Goal: Task Accomplishment & Management: Contribute content

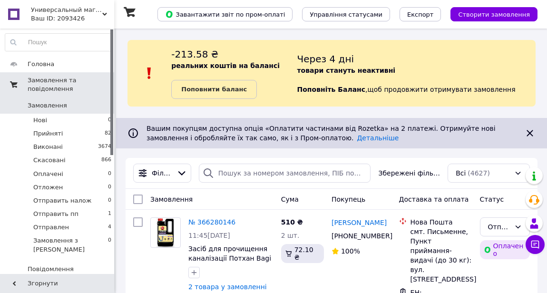
click at [59, 85] on span "Замовлення та повідомлення" at bounding box center [71, 84] width 87 height 17
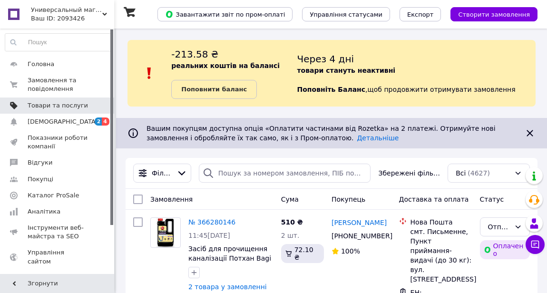
click at [49, 104] on span "Товари та послуги" at bounding box center [58, 105] width 60 height 9
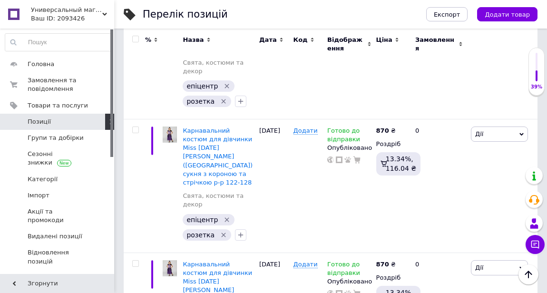
scroll to position [2085, 0]
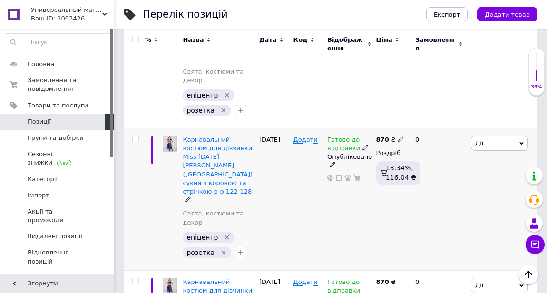
click at [520, 141] on icon at bounding box center [521, 143] width 4 height 4
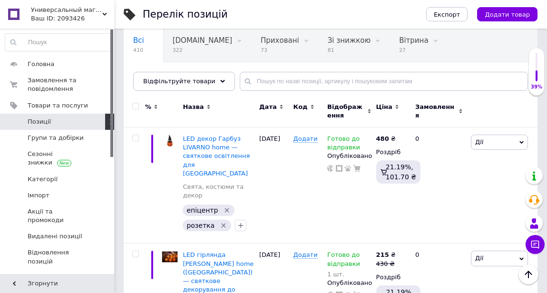
scroll to position [0, 0]
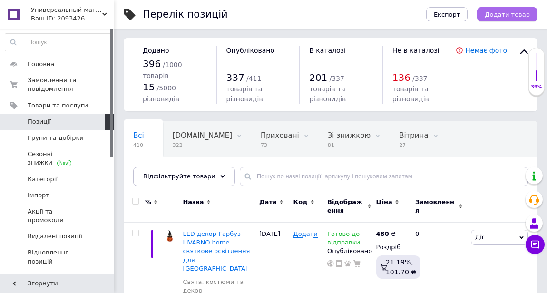
click at [500, 16] on span "Додати товар" at bounding box center [506, 14] width 45 height 7
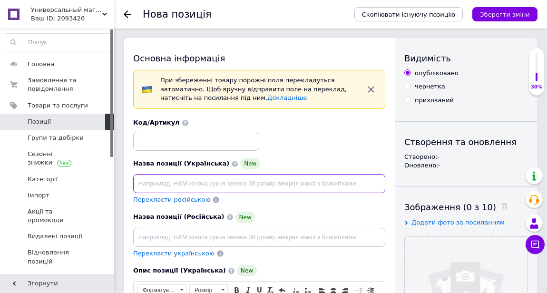
click at [141, 184] on input at bounding box center [259, 183] width 252 height 19
paste input "Дитячий карнавальний костюм “Маленька чарівниця” [PERSON_NAME] ([GEOGRAPHIC_DAT…"
type input "Дитячий карнавальний костюм “Маленька чарівниця” [PERSON_NAME] ([GEOGRAPHIC_DAT…"
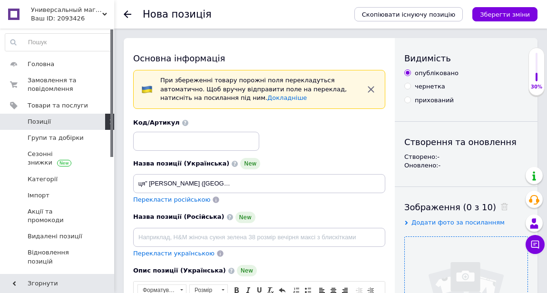
scroll to position [0, 0]
click at [463, 274] on input "file" at bounding box center [465, 298] width 123 height 123
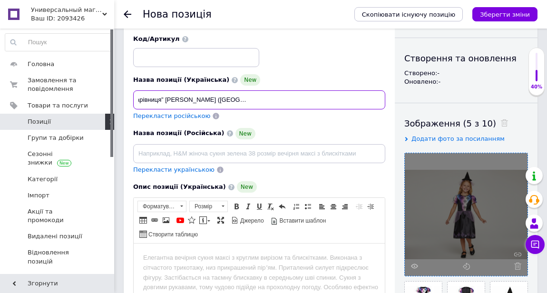
scroll to position [0, 144]
drag, startPoint x: 136, startPoint y: 100, endPoint x: 395, endPoint y: 103, distance: 259.0
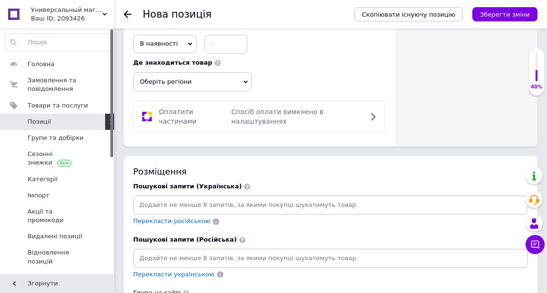
scroll to position [0, 0]
click at [152, 208] on input at bounding box center [330, 205] width 391 height 14
paste input "Дитячий карнавальний костюм “Маленька чарівниця” [PERSON_NAME] ([GEOGRAPHIC_DAT…"
type input "Дитячий карнавальний костюм “Маленька чарівниця” [PERSON_NAME] ([GEOGRAPHIC_DAT…"
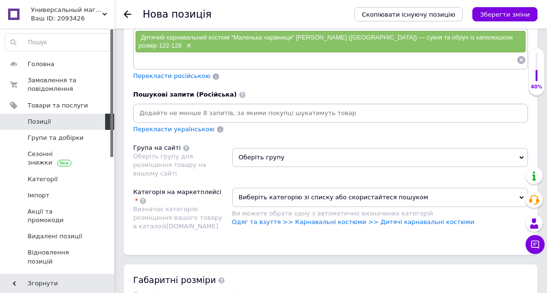
scroll to position [998, 0]
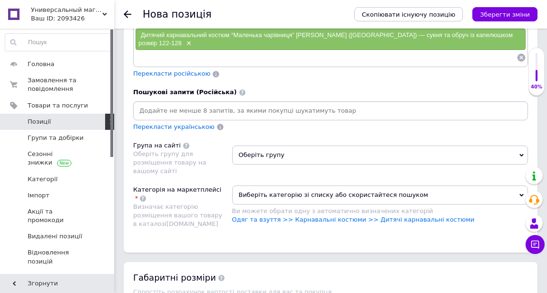
click at [369, 150] on span "Оберіть групу" at bounding box center [380, 154] width 296 height 19
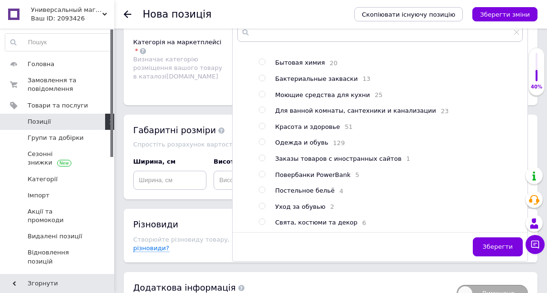
scroll to position [48, 0]
click at [263, 219] on input "radio" at bounding box center [262, 222] width 6 height 6
radio input "true"
click at [490, 244] on span "Зберегти" at bounding box center [497, 246] width 30 height 7
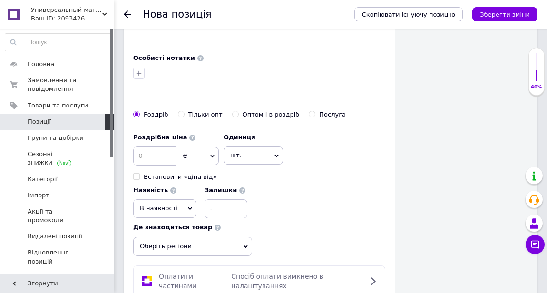
scroll to position [662, 0]
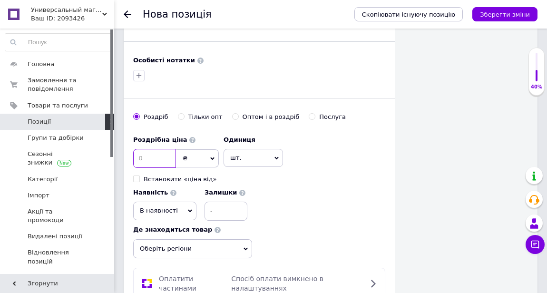
click at [148, 154] on input at bounding box center [154, 158] width 43 height 19
type input "870"
click at [308, 179] on div "Роздрібна ціна 870 ₴ $ EUR CHF GBP ¥ PLN ₸ MDL HUF KGS CNY TRY KRW lei Встанови…" at bounding box center [259, 176] width 252 height 90
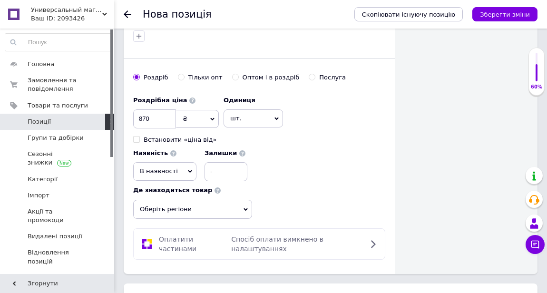
scroll to position [700, 0]
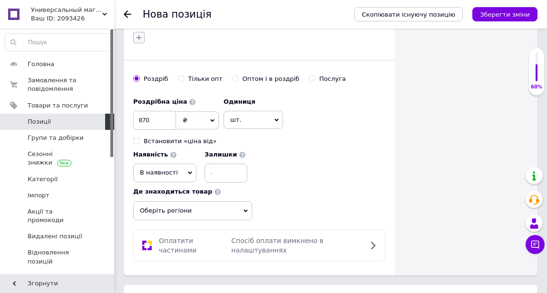
click at [137, 36] on icon "button" at bounding box center [139, 38] width 8 height 8
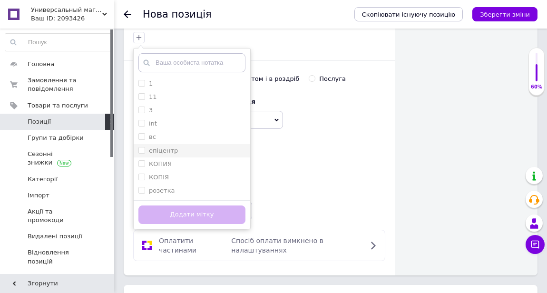
click at [143, 147] on input "епіцентр" at bounding box center [141, 150] width 6 height 6
checkbox input "true"
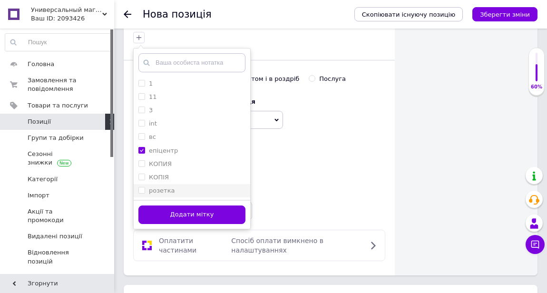
click at [143, 191] on input "розетка" at bounding box center [141, 190] width 6 height 6
checkbox input "true"
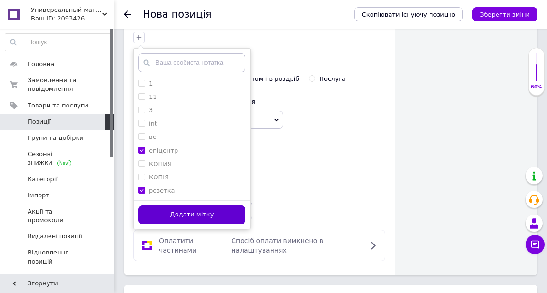
click at [198, 211] on button "Додати мітку" at bounding box center [191, 214] width 107 height 19
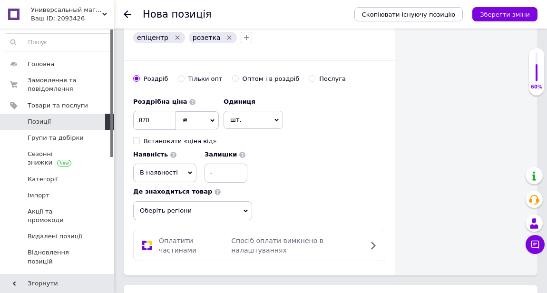
click at [162, 173] on span "В наявності" at bounding box center [159, 172] width 38 height 7
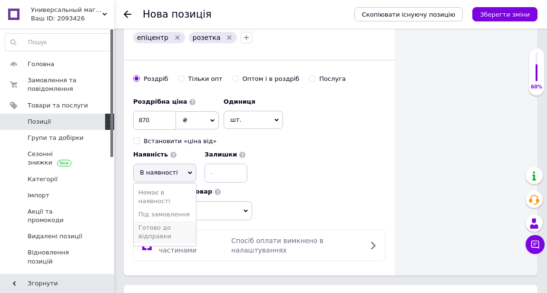
click at [160, 232] on li "Готово до відправки" at bounding box center [165, 232] width 62 height 22
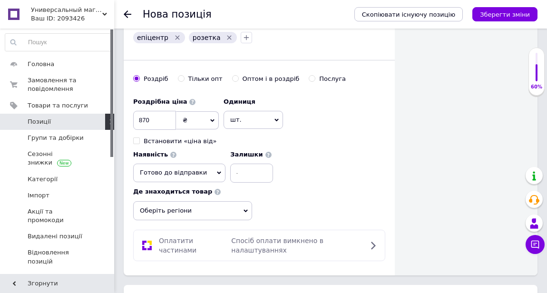
click at [332, 202] on div "Роздрібна ціна 870 ₴ $ EUR CHF GBP ¥ PLN ₸ MDL HUF KGS CNY TRY KRW lei Встанови…" at bounding box center [259, 156] width 252 height 127
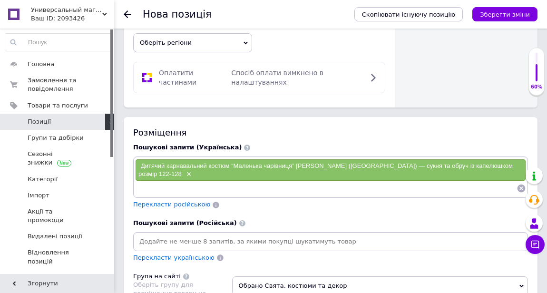
scroll to position [869, 0]
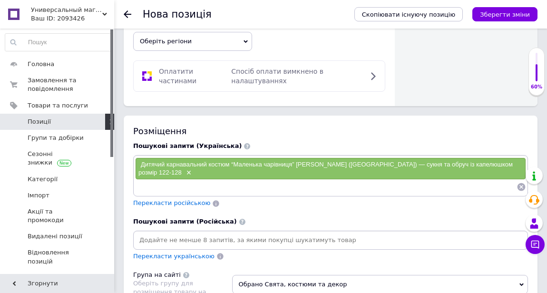
click at [245, 39] on icon at bounding box center [245, 41] width 4 height 4
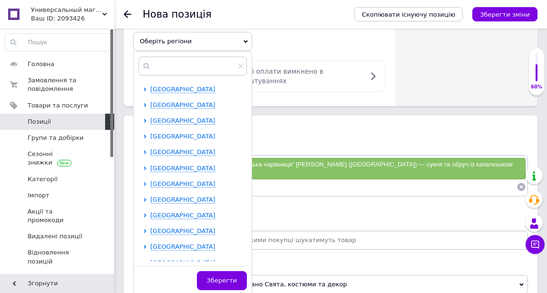
click at [144, 138] on icon at bounding box center [145, 137] width 4 height 4
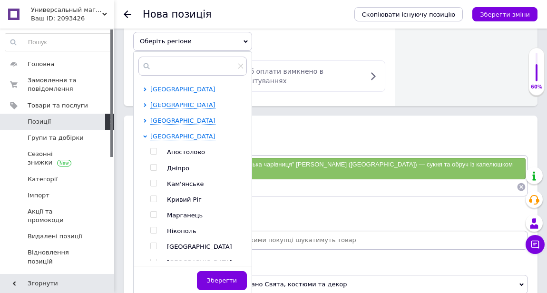
click at [154, 244] on input "checkbox" at bounding box center [153, 246] width 6 height 6
checkbox input "true"
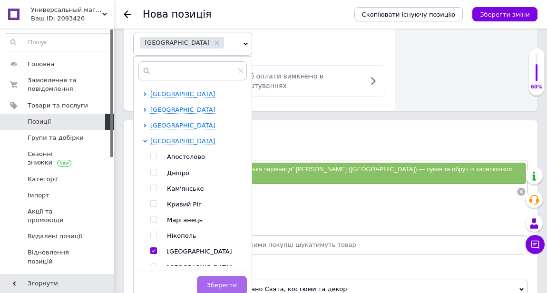
click at [215, 281] on span "Зберегти" at bounding box center [222, 284] width 30 height 7
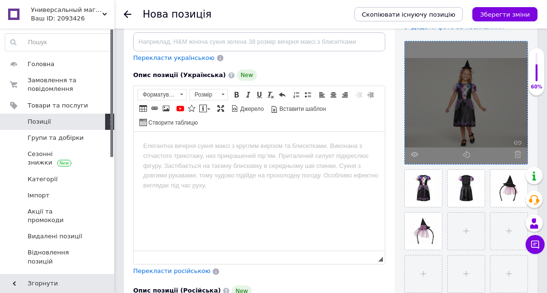
scroll to position [193, 0]
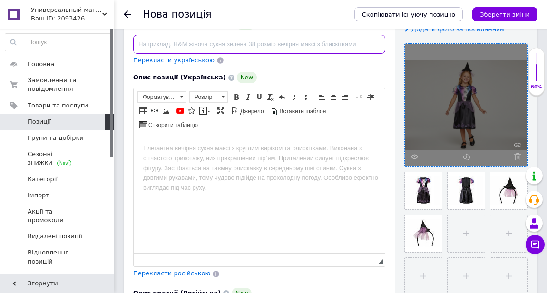
click at [161, 45] on input at bounding box center [259, 44] width 252 height 19
paste input "Детский карнавальный костюм “Маленькая ведьмочка” [PERSON_NAME] ([GEOGRAPHIC_DA…"
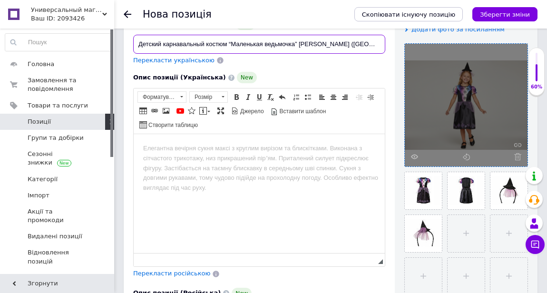
scroll to position [0, 93]
click at [206, 43] on input "Детский карнавальный костюм “Маленькая ведьмочка” [PERSON_NAME] ([GEOGRAPHIC_DA…" at bounding box center [259, 44] width 252 height 19
click at [140, 43] on input "Детский карнавальный костюм “Маленькая [PERSON_NAME] ([GEOGRAPHIC_DATA]) — плат…" at bounding box center [259, 44] width 252 height 19
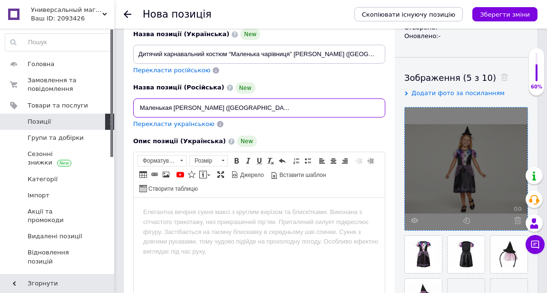
scroll to position [127, 0]
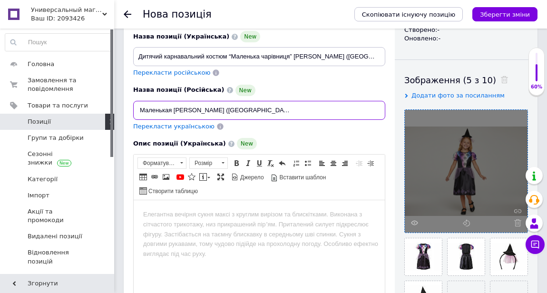
type input "Детский карнавальный костюм Маленькая [PERSON_NAME] ([GEOGRAPHIC_DATA]) — плать…"
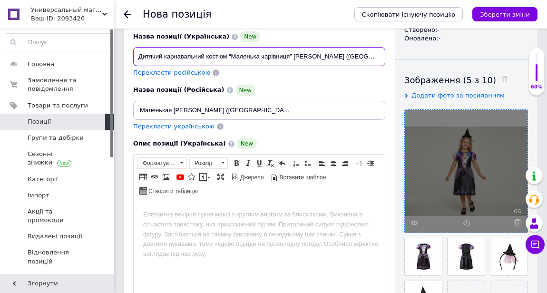
scroll to position [0, 0]
click at [291, 55] on input "Дитячий карнавальний костюм “Маленька чарівниця” [PERSON_NAME] ([GEOGRAPHIC_DAT…" at bounding box center [259, 56] width 252 height 19
click at [231, 55] on input "Дитячий карнавальний костюм “Маленька [PERSON_NAME] ([GEOGRAPHIC_DATA]) — сукня…" at bounding box center [259, 56] width 252 height 19
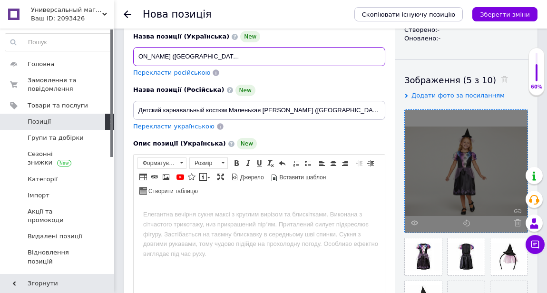
scroll to position [0, 140]
drag, startPoint x: 138, startPoint y: 56, endPoint x: 396, endPoint y: 58, distance: 258.1
type input "Дитячий карнавальний костюм Маленька [PERSON_NAME] ([GEOGRAPHIC_DATA]) — сукня …"
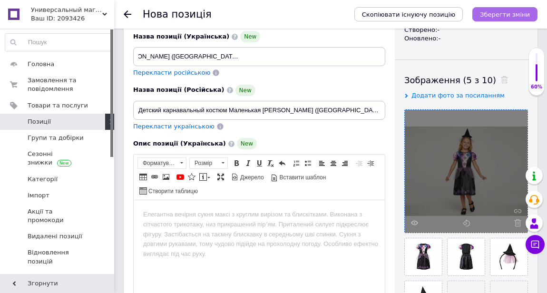
scroll to position [0, 0]
click at [515, 15] on icon "Зберегти зміни" at bounding box center [505, 14] width 50 height 7
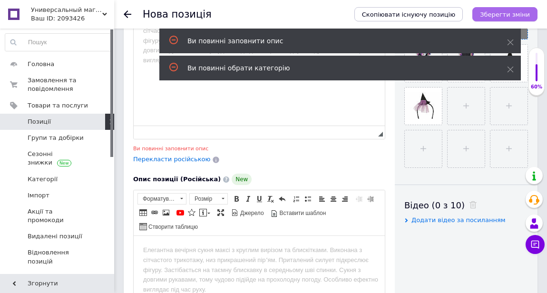
scroll to position [322, 0]
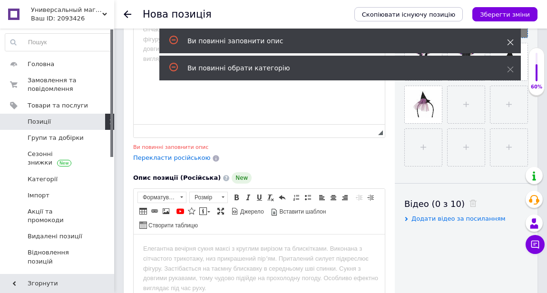
click at [511, 43] on icon at bounding box center [510, 42] width 7 height 7
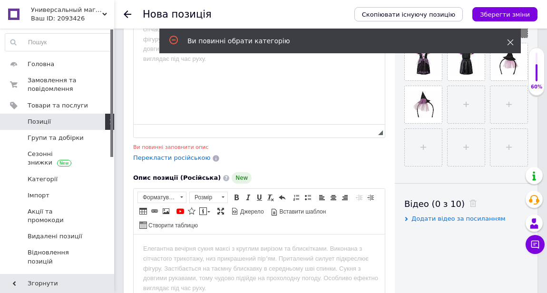
click at [509, 43] on icon at bounding box center [510, 42] width 7 height 7
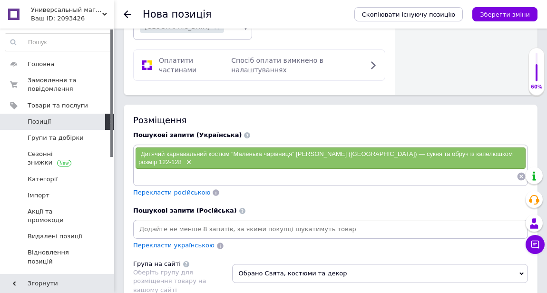
scroll to position [905, 0]
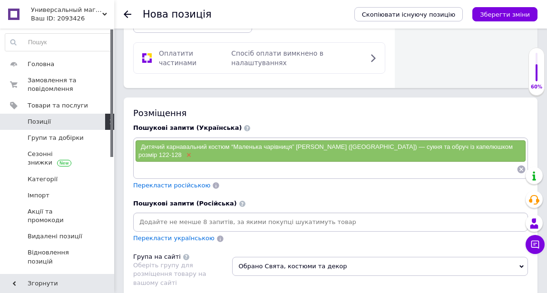
click at [184, 156] on span "×" at bounding box center [188, 155] width 8 height 8
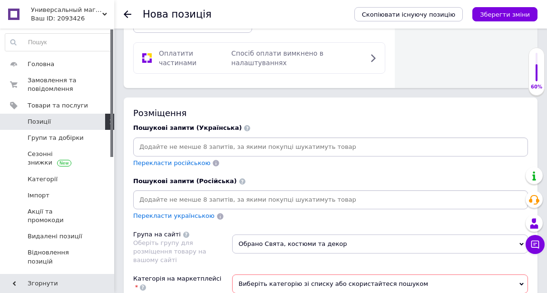
click at [144, 150] on input at bounding box center [330, 147] width 391 height 14
paste input "Дитячий карнавальний костюм Маленька [PERSON_NAME] ([GEOGRAPHIC_DATA]) — сукня …"
type input "Дитячий карнавальний костюм Маленька [PERSON_NAME] ([GEOGRAPHIC_DATA]) — сукня …"
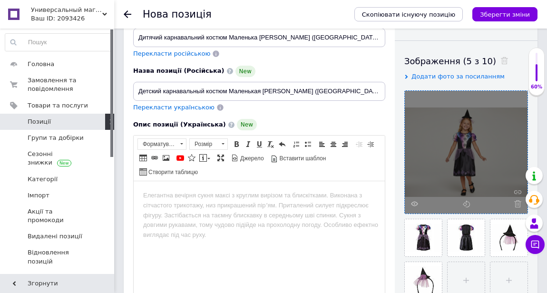
scroll to position [141, 0]
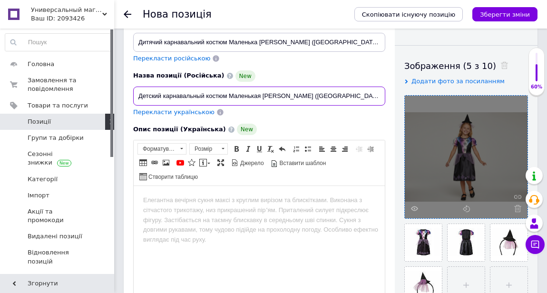
click at [322, 93] on input "Детский карнавальный костюм Маленькая [PERSON_NAME] ([GEOGRAPHIC_DATA]) — плать…" at bounding box center [259, 96] width 252 height 19
click at [362, 94] on input "Детский карнавальный костюм Маленькая [PERSON_NAME] ([GEOGRAPHIC_DATA]) — плать…" at bounding box center [259, 96] width 252 height 19
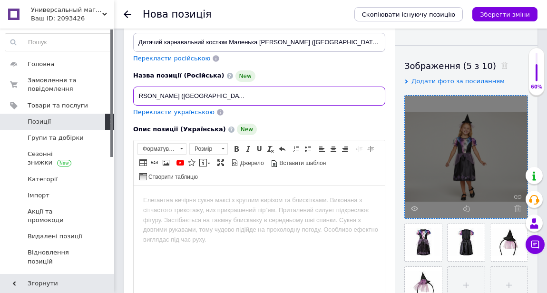
drag, startPoint x: 255, startPoint y: 96, endPoint x: 250, endPoint y: 96, distance: 4.8
click at [250, 96] on input "Детский карнавальный костюм Маленькая [PERSON_NAME] ([GEOGRAPHIC_DATA]) — плать…" at bounding box center [259, 96] width 252 height 19
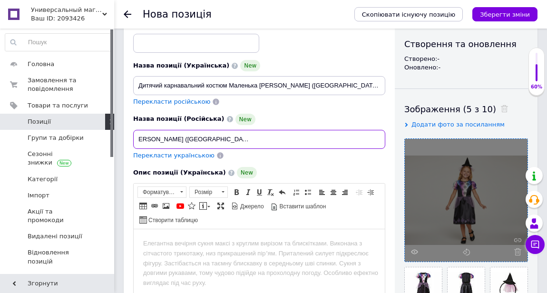
scroll to position [95, 0]
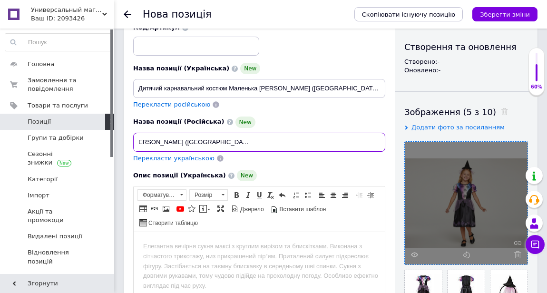
drag, startPoint x: 379, startPoint y: 143, endPoint x: 172, endPoint y: 143, distance: 207.7
click at [172, 143] on input "Детский карнавальный костюм Маленькая [PERSON_NAME] ([GEOGRAPHIC_DATA]) - плать…" at bounding box center [259, 142] width 252 height 19
type input "Детский карнавальный костюм Маленькая [PERSON_NAME] ([GEOGRAPHIC_DATA]) - плать…"
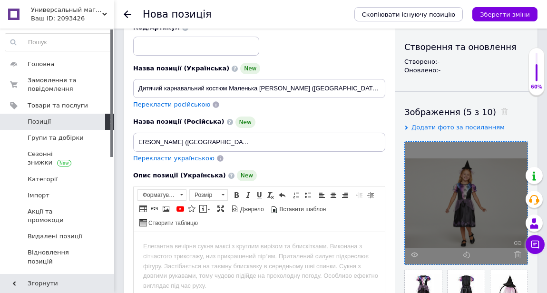
scroll to position [0, 0]
click at [371, 170] on div "Опис позиції (Українська) New" at bounding box center [259, 175] width 252 height 11
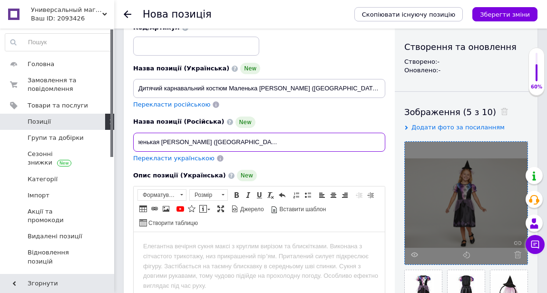
scroll to position [0, 130]
drag, startPoint x: 138, startPoint y: 142, endPoint x: 390, endPoint y: 143, distance: 251.9
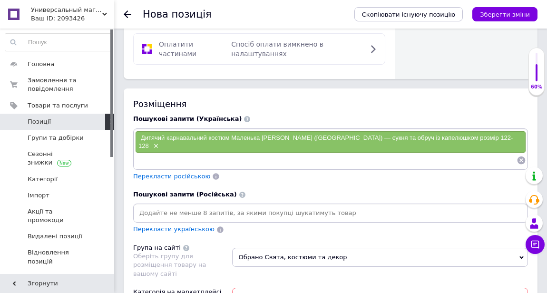
scroll to position [0, 0]
click at [150, 216] on input at bounding box center [330, 213] width 391 height 14
paste input "Детский карнавальный костюм Маленькая [PERSON_NAME] ([GEOGRAPHIC_DATA]) - плать…"
type input "Детский карнавальный костюм Маленькая [PERSON_NAME] ([GEOGRAPHIC_DATA]) - плать…"
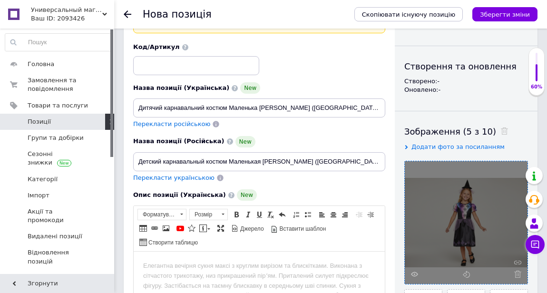
scroll to position [64, 0]
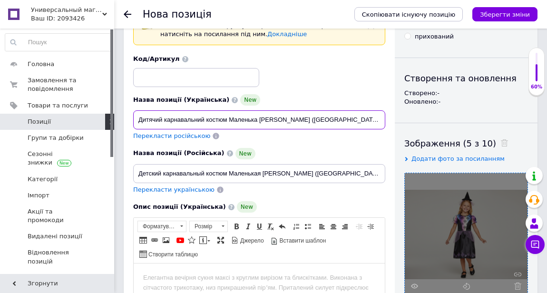
click at [308, 119] on input "Дитячий карнавальний костюм Маленька [PERSON_NAME] ([GEOGRAPHIC_DATA]) — сукня …" at bounding box center [259, 119] width 252 height 19
click at [260, 120] on input "Дитячий карнавальний костюм Маленька [PERSON_NAME] ([GEOGRAPHIC_DATA]) — сукня …" at bounding box center [259, 119] width 252 height 19
click at [377, 119] on input "Дитячий карнавальний костюм Маленька [PERSON_NAME] ([GEOGRAPHIC_DATA]) - сукня …" at bounding box center [259, 119] width 252 height 19
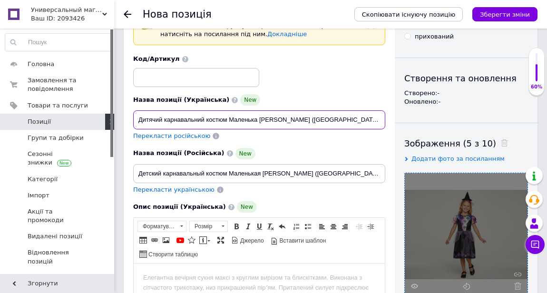
drag, startPoint x: 381, startPoint y: 119, endPoint x: 126, endPoint y: 119, distance: 255.2
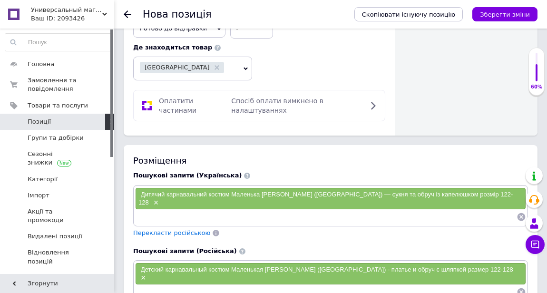
scroll to position [862, 0]
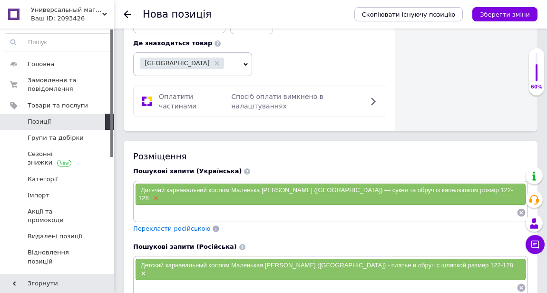
type input "Дитячий карнавальний костюм Маленька [PERSON_NAME] ([GEOGRAPHIC_DATA]) - сукня …"
click at [155, 202] on span "×" at bounding box center [155, 198] width 8 height 8
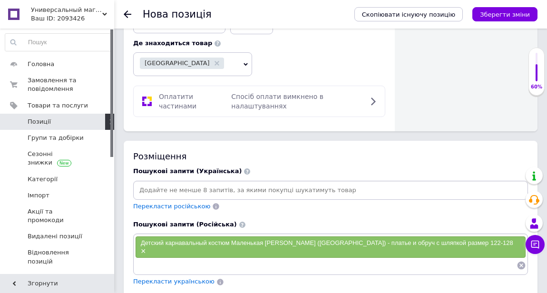
click at [140, 196] on input at bounding box center [330, 190] width 391 height 14
paste input "Дитячий карнавальний костюм Маленька [PERSON_NAME] ([GEOGRAPHIC_DATA]) - сукня …"
type input "Дитячий карнавальний костюм Маленька [PERSON_NAME] ([GEOGRAPHIC_DATA]) - сукня …"
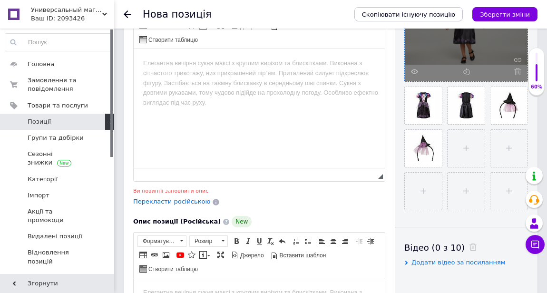
scroll to position [280, 0]
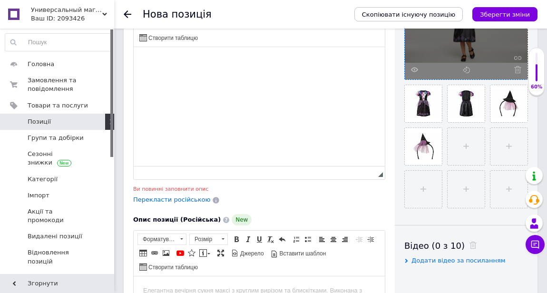
click at [155, 59] on body "Редактор, ACBB86ED-A422-4C38-8ADD-8E14315D9B1B" at bounding box center [259, 62] width 232 height 10
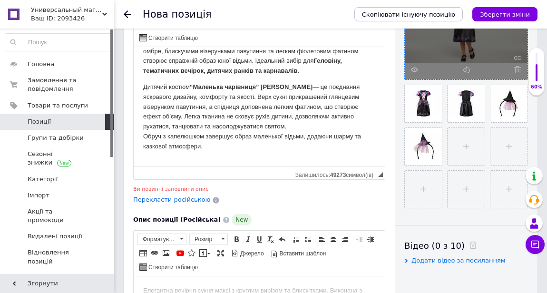
scroll to position [46, 0]
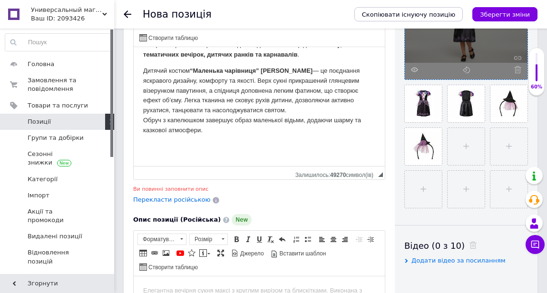
click at [148, 147] on p "Редактор, ACBB86ED-A422-4C38-8ADD-8E14315D9B1B" at bounding box center [259, 147] width 232 height 10
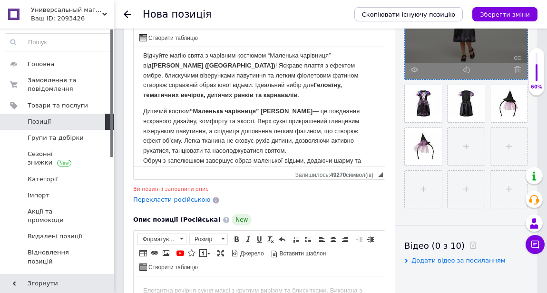
scroll to position [5, 0]
click at [272, 85] on strong "Геловіну, тематичних вечірок, дитячих ранків та карнавалів" at bounding box center [242, 90] width 199 height 17
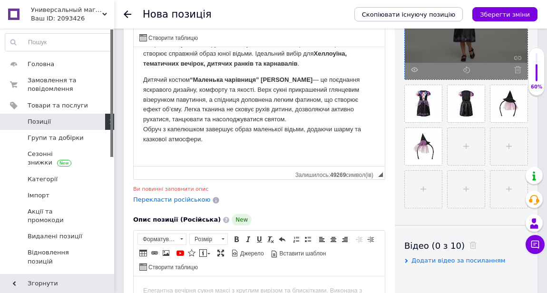
scroll to position [57, 0]
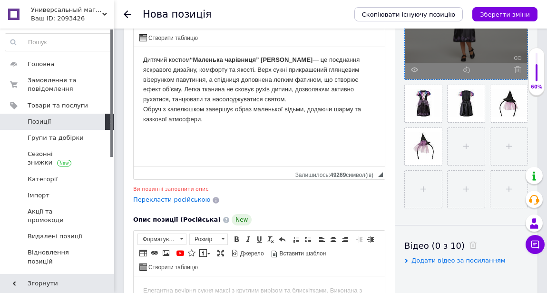
click at [144, 135] on p "Редактор, ACBB86ED-A422-4C38-8ADD-8E14315D9B1B" at bounding box center [259, 136] width 232 height 10
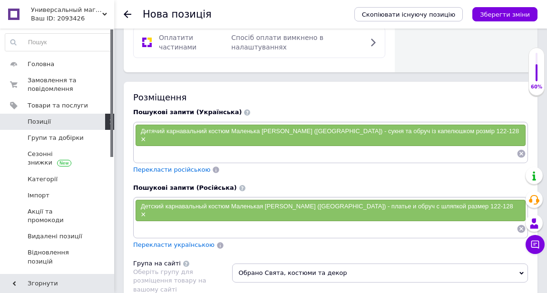
scroll to position [928, 0]
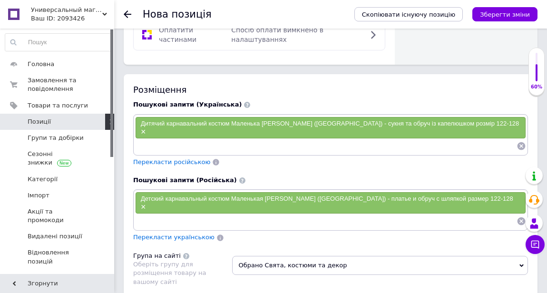
click at [157, 153] on input at bounding box center [325, 146] width 381 height 14
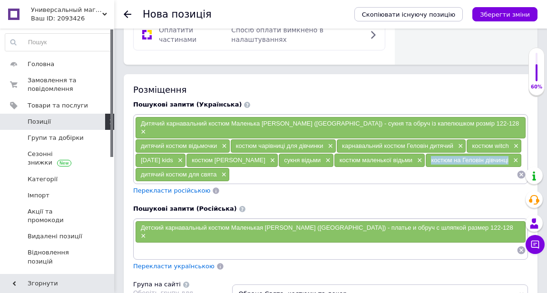
drag, startPoint x: 220, startPoint y: 178, endPoint x: 141, endPoint y: 179, distance: 78.9
click at [425, 167] on div "костюм на Геловін дівчинці ×" at bounding box center [472, 160] width 95 height 13
copy span "костюм на Геловін дівчинці"
click at [343, 182] on input at bounding box center [373, 174] width 287 height 14
paste input "костюм на Геловін дівчинці"
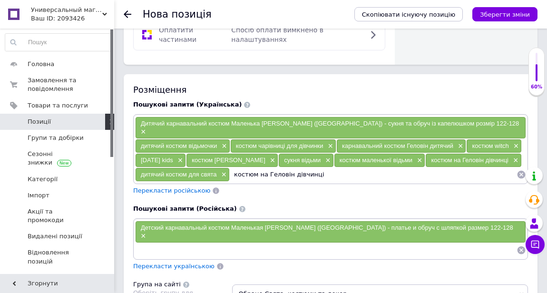
drag, startPoint x: 385, startPoint y: 179, endPoint x: 362, endPoint y: 179, distance: 22.8
click at [362, 179] on input "костюм на Геловін дівчинці" at bounding box center [373, 174] width 287 height 14
type input "костюм на Хеллоуїн дівчинці"
click at [428, 176] on input "костюм на Хеллоуїн дівчинці" at bounding box center [373, 174] width 287 height 14
click at [164, 257] on input at bounding box center [325, 250] width 381 height 14
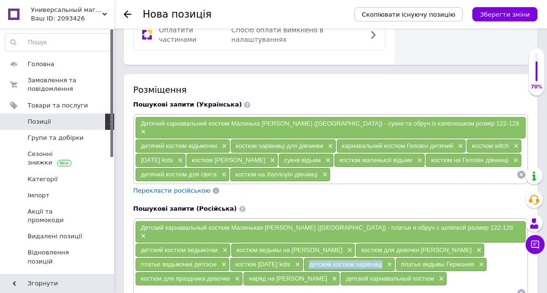
drag, startPoint x: 393, startPoint y: 274, endPoint x: 318, endPoint y: 274, distance: 75.1
click at [318, 271] on div "детский костюм чарівниці ×" at bounding box center [349, 264] width 91 height 13
copy span "детский костюм чарівниці"
click at [392, 269] on span "×" at bounding box center [389, 264] width 8 height 8
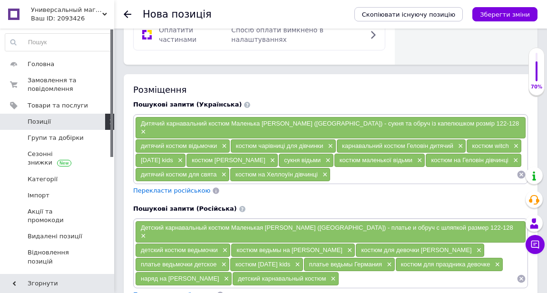
click at [339, 286] on input at bounding box center [427, 278] width 177 height 14
paste input "детский костюм чарівниці"
type input "детский костюм волшебницы"
click at [330, 182] on input at bounding box center [423, 174] width 186 height 14
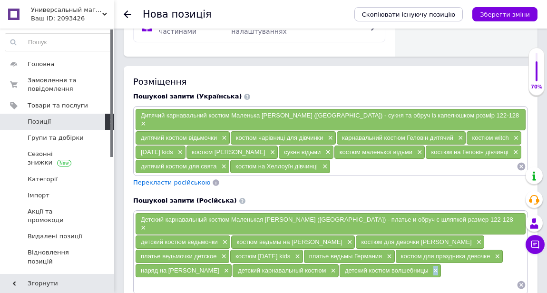
scroll to position [938, 0]
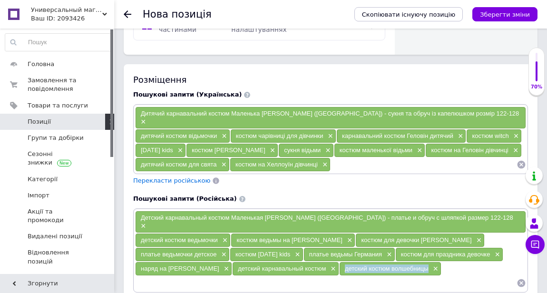
drag, startPoint x: 405, startPoint y: 288, endPoint x: 321, endPoint y: 276, distance: 85.5
click at [339, 275] on div "детский костюм волшебницы ×" at bounding box center [389, 268] width 101 height 13
copy span "детский костюм волшебницы"
click at [388, 172] on input at bounding box center [423, 164] width 186 height 14
paste input "дитячий костюм чарівниці"
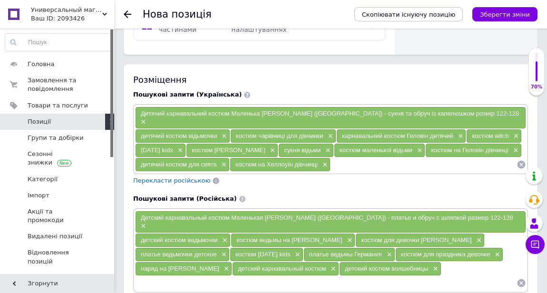
type input "дитячий костюм чарівниці"
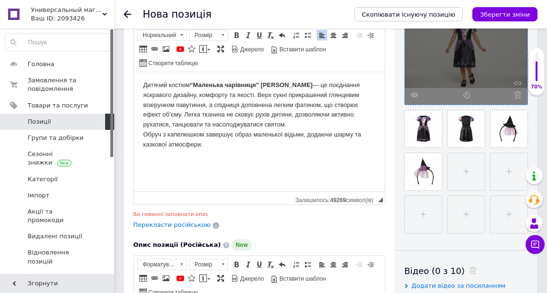
scroll to position [258, 0]
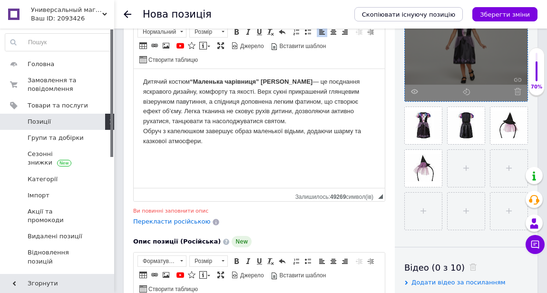
click at [148, 156] on p "Редактор, ACBB86ED-A422-4C38-8ADD-8E14315D9B1B" at bounding box center [259, 158] width 232 height 10
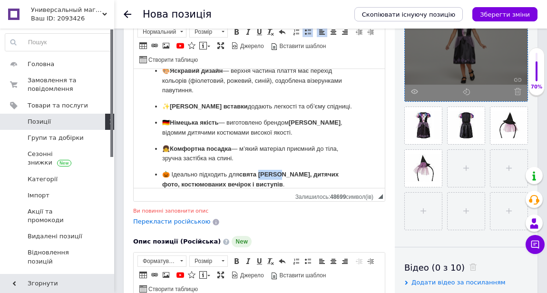
drag, startPoint x: 279, startPoint y: 174, endPoint x: 260, endPoint y: 172, distance: 19.6
click at [260, 172] on strong "свята [PERSON_NAME], дитячих фото, костюмованих вечірок і виступів" at bounding box center [250, 179] width 176 height 17
click at [276, 185] on p "🎃 Ідеально підходить для свята Хеллоуї ну, дитячих фото, костюмованих вечірок і…" at bounding box center [259, 180] width 194 height 20
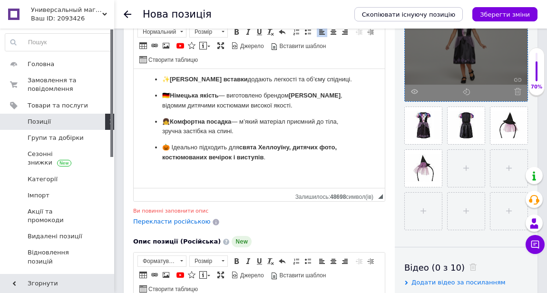
click at [148, 174] on p "Редактор, ACBB86ED-A422-4C38-8ADD-8E14315D9B1B" at bounding box center [259, 174] width 232 height 10
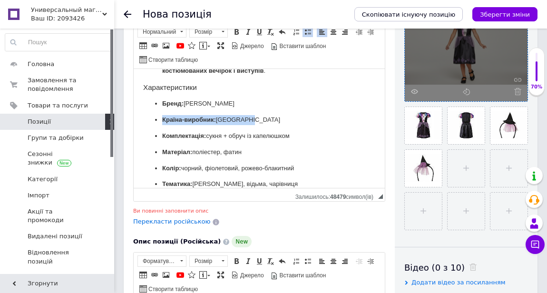
drag, startPoint x: 258, startPoint y: 120, endPoint x: 160, endPoint y: 121, distance: 98.4
click at [160, 121] on ul "Бренд: [PERSON_NAME] Країна-виробник: Німеччина Комплектація: сукня + обруч із …" at bounding box center [259, 144] width 232 height 90
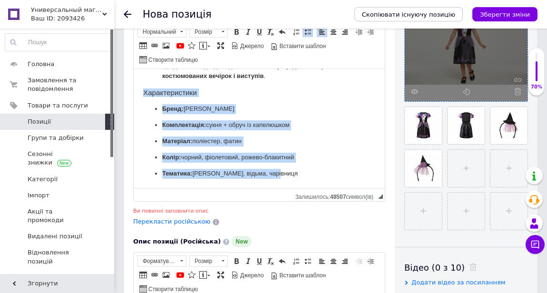
drag, startPoint x: 281, startPoint y: 172, endPoint x: 139, endPoint y: 95, distance: 162.3
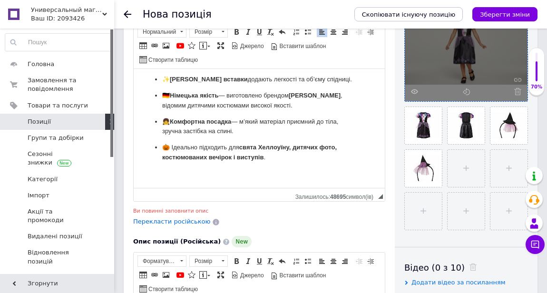
scroll to position [231, 0]
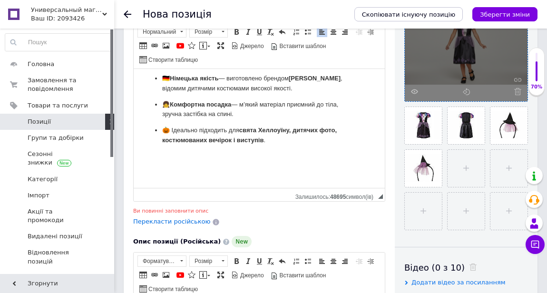
click at [145, 158] on h3 "Редактор, ACBB86ED-A422-4C38-8ADD-8E14315D9B1B" at bounding box center [259, 157] width 232 height 9
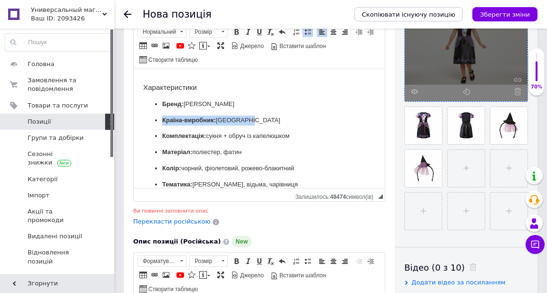
drag, startPoint x: 257, startPoint y: 120, endPoint x: 162, endPoint y: 123, distance: 95.1
click at [160, 123] on ul "Бренд: [PERSON_NAME] Країна-виробник: Німеччина Комплектація: сукня + обруч із …" at bounding box center [259, 144] width 232 height 90
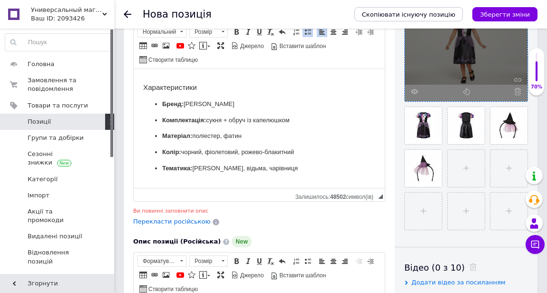
click at [198, 168] on p "Тематика: [PERSON_NAME], відьма, чарівниця" at bounding box center [259, 168] width 194 height 10
drag, startPoint x: 215, startPoint y: 169, endPoint x: 206, endPoint y: 168, distance: 8.6
click at [206, 168] on p "Тематика: [PERSON_NAME], відьма, чарівниця" at bounding box center [259, 168] width 194 height 10
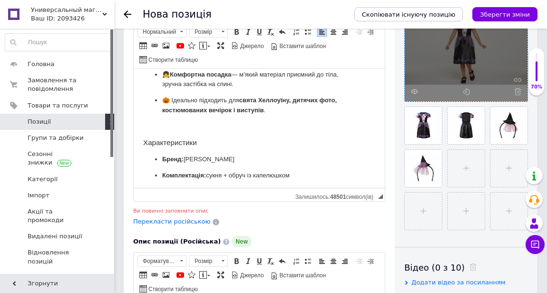
scroll to position [257, 0]
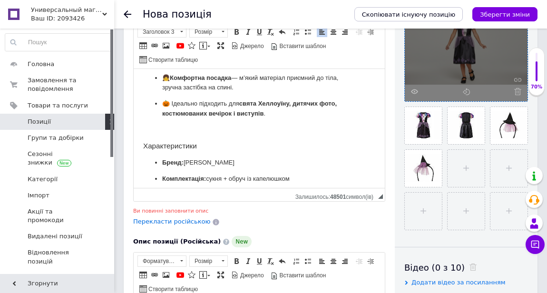
click at [140, 127] on html "Відчуйте магію свята з чарівним костюмом “Маленька чарівниця” від [PERSON_NAME]…" at bounding box center [259, 35] width 251 height 446
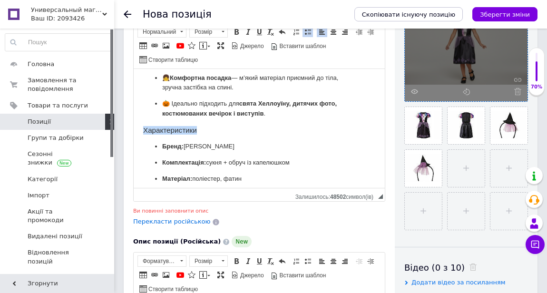
drag, startPoint x: 204, startPoint y: 131, endPoint x: 136, endPoint y: 129, distance: 68.0
click at [136, 129] on html "Відчуйте магію свята з чарівним костюмом “Маленька чарівниця” від [PERSON_NAME]…" at bounding box center [259, 27] width 251 height 430
click at [237, 32] on span at bounding box center [236, 32] width 8 height 8
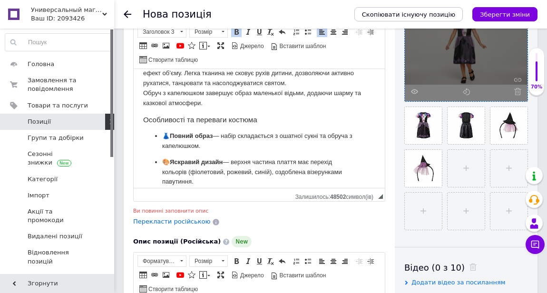
scroll to position [95, 0]
drag, startPoint x: 268, startPoint y: 120, endPoint x: 143, endPoint y: 117, distance: 125.0
click at [143, 117] on h3 "Особливості та переваги костюма" at bounding box center [259, 120] width 232 height 9
click at [237, 30] on span at bounding box center [236, 32] width 8 height 8
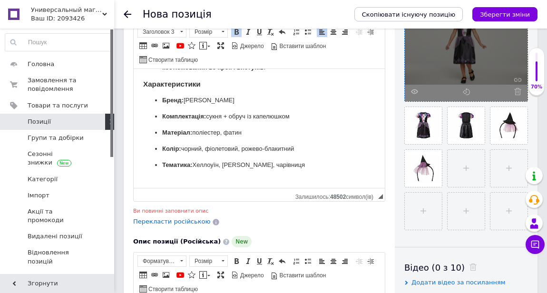
scroll to position [311, 0]
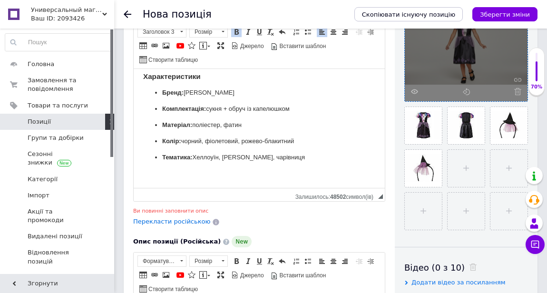
drag, startPoint x: 380, startPoint y: 120, endPoint x: 529, endPoint y: 251, distance: 198.3
click at [145, 178] on p "Редактор, ACBB86ED-A422-4C38-8ADD-8E14315D9B1B" at bounding box center [259, 173] width 232 height 10
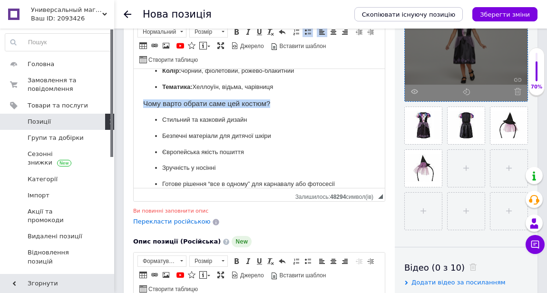
drag, startPoint x: 279, startPoint y: 105, endPoint x: 142, endPoint y: 104, distance: 137.4
click at [235, 30] on span at bounding box center [236, 32] width 8 height 8
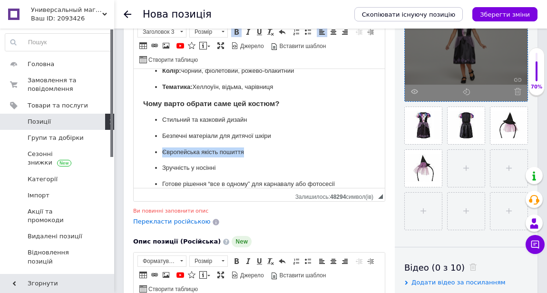
drag, startPoint x: 250, startPoint y: 151, endPoint x: 154, endPoint y: 153, distance: 96.5
click at [154, 153] on ul "Стильний та казковий дизайн Безпечні матеріали для дитячої шкіри Європейська як…" at bounding box center [259, 152] width 232 height 74
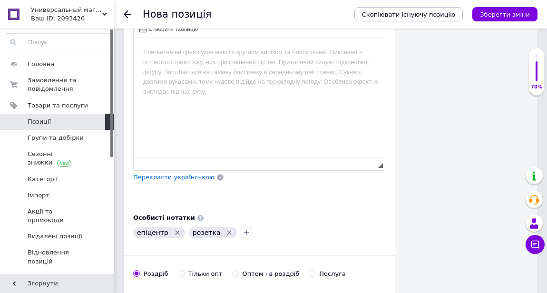
scroll to position [519, 0]
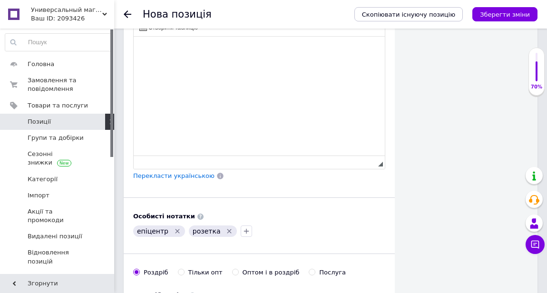
click at [153, 55] on body "Редактор, 183A9B42-8C0F-4973-B7B2-59B7EC2067B5" at bounding box center [259, 51] width 232 height 10
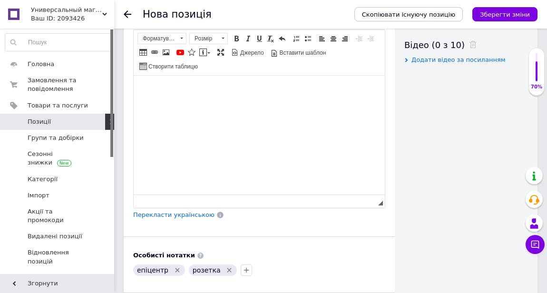
scroll to position [479, 0]
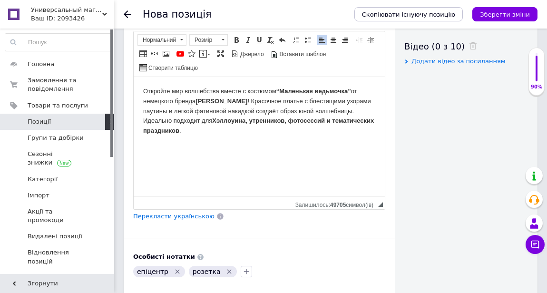
click at [144, 145] on p "Редактор, 183A9B42-8C0F-4973-B7B2-59B7EC2067B5" at bounding box center [259, 147] width 232 height 10
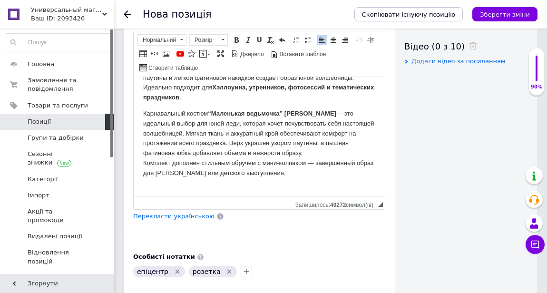
scroll to position [41, 0]
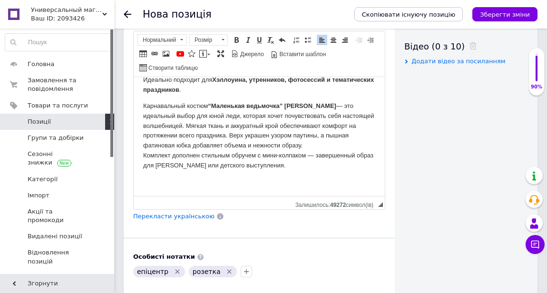
drag, startPoint x: 382, startPoint y: 167, endPoint x: 521, endPoint y: 274, distance: 176.0
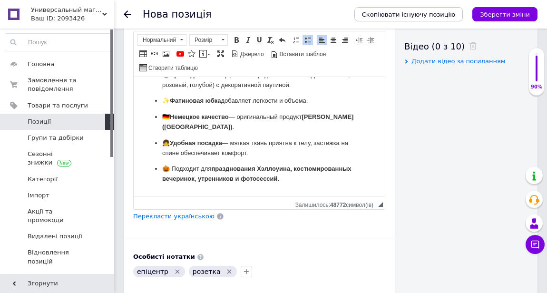
scroll to position [204, 0]
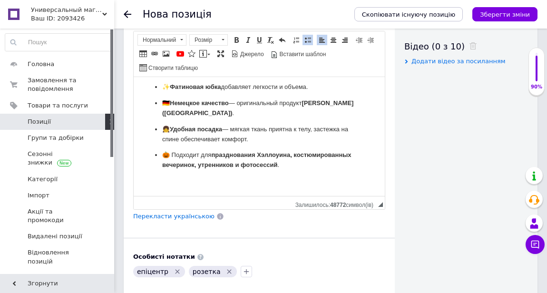
drag, startPoint x: 380, startPoint y: 163, endPoint x: 518, endPoint y: 266, distance: 171.6
click at [143, 187] on html "Откройте мир волшебства вместе с костюмом “Маленькая ведьмочка” от немецкого бр…" at bounding box center [259, 34] width 251 height 323
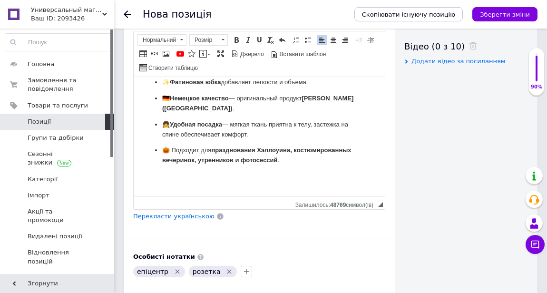
click at [145, 175] on p "Редактор, 183A9B42-8C0F-4973-B7B2-59B7EC2067B5" at bounding box center [259, 177] width 232 height 10
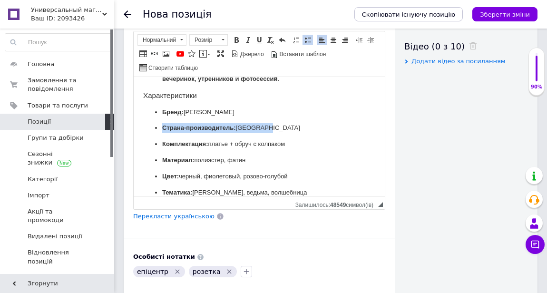
drag, startPoint x: 269, startPoint y: 127, endPoint x: 162, endPoint y: 130, distance: 106.5
click at [162, 130] on p "Страна-производитель: [GEOGRAPHIC_DATA]" at bounding box center [259, 128] width 194 height 10
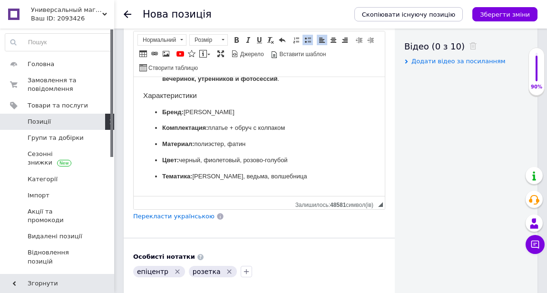
scroll to position [301, 0]
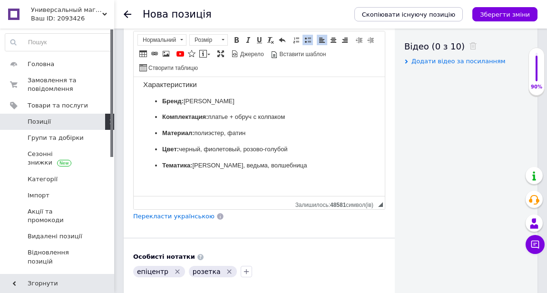
click at [144, 184] on p "Редактор, 183A9B42-8C0F-4973-B7B2-59B7EC2067B5" at bounding box center [259, 182] width 232 height 10
click at [146, 185] on p "Редактор, 183A9B42-8C0F-4973-B7B2-59B7EC2067B5" at bounding box center [259, 182] width 232 height 10
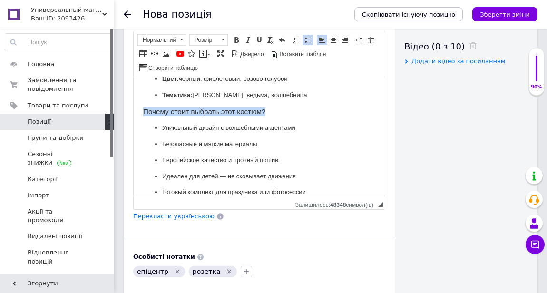
drag, startPoint x: 272, startPoint y: 113, endPoint x: 142, endPoint y: 111, distance: 129.8
click at [236, 36] on span at bounding box center [236, 40] width 8 height 8
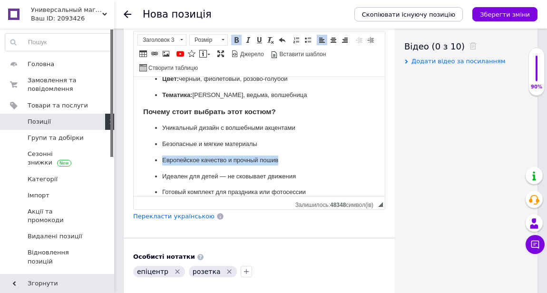
drag, startPoint x: 292, startPoint y: 158, endPoint x: 162, endPoint y: 164, distance: 130.4
click at [162, 164] on p "Европейское качество и прочный пошив" at bounding box center [259, 160] width 194 height 10
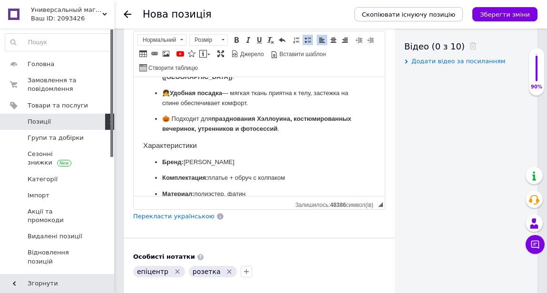
scroll to position [239, 0]
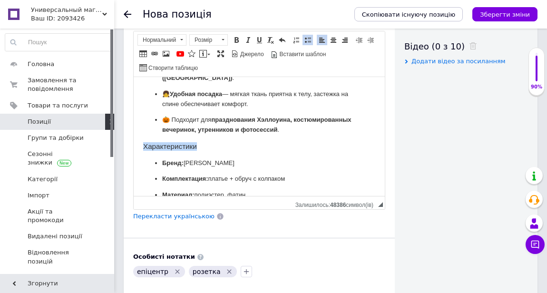
drag, startPoint x: 209, startPoint y: 149, endPoint x: 264, endPoint y: 223, distance: 92.7
click at [134, 147] on html "Откройте мир волшебства вместе с костюмом “Маленькая ведьмочка” от немецкого бр…" at bounding box center [259, 80] width 251 height 485
click at [235, 39] on span at bounding box center [236, 40] width 8 height 8
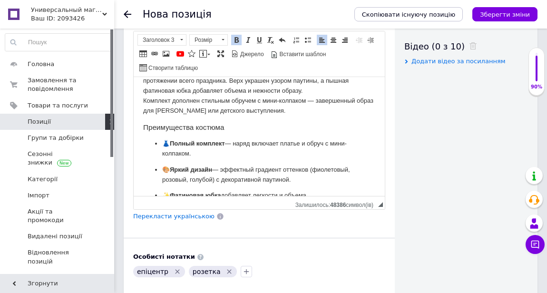
scroll to position [95, 0]
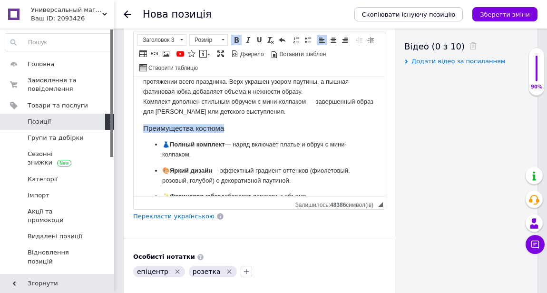
drag, startPoint x: 233, startPoint y: 130, endPoint x: 144, endPoint y: 132, distance: 89.4
click at [144, 132] on h3 "Преимущества костюма" at bounding box center [259, 128] width 232 height 9
click at [236, 40] on span at bounding box center [236, 40] width 8 height 8
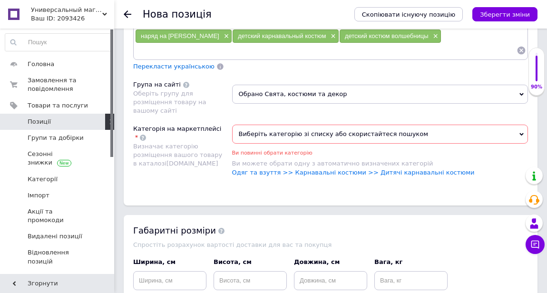
scroll to position [1173, 0]
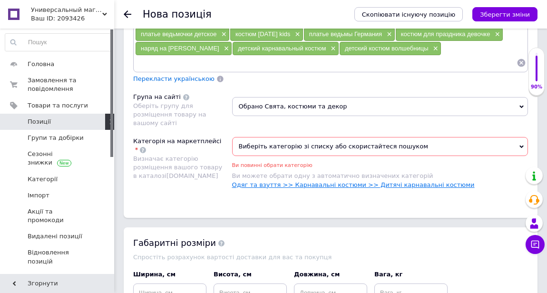
click at [404, 181] on link "Одяг та взуття >> Карнавальні костюми >> Дитячі карнавальні костюми" at bounding box center [353, 184] width 242 height 7
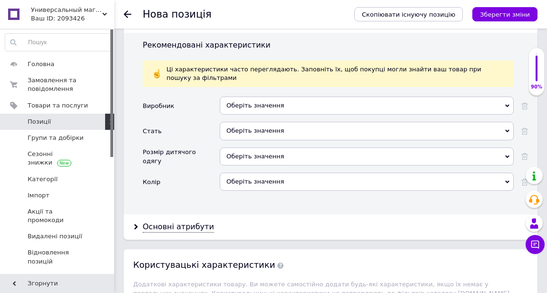
scroll to position [1422, 0]
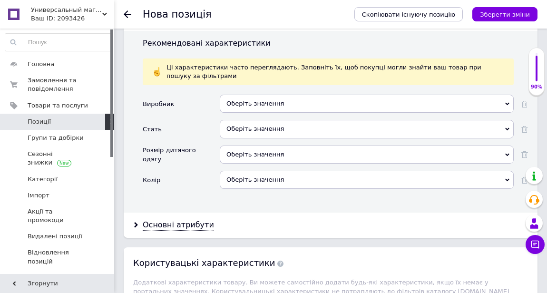
click at [307, 95] on div "Оберіть значення" at bounding box center [367, 104] width 294 height 18
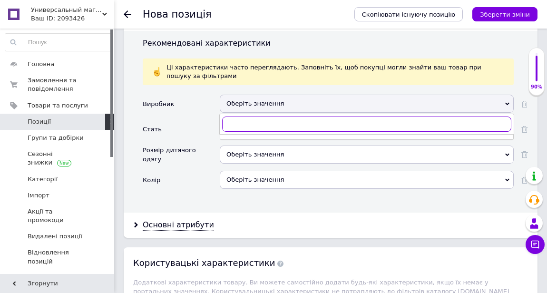
type input "к"
type input "[PERSON_NAME]"
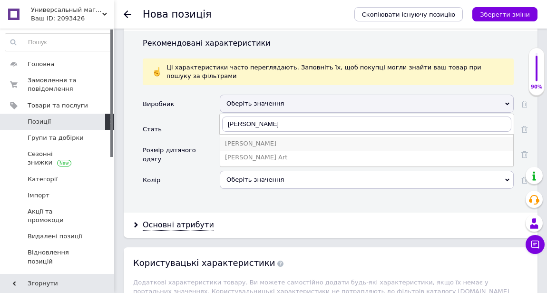
click at [267, 139] on div "[PERSON_NAME]" at bounding box center [366, 143] width 283 height 9
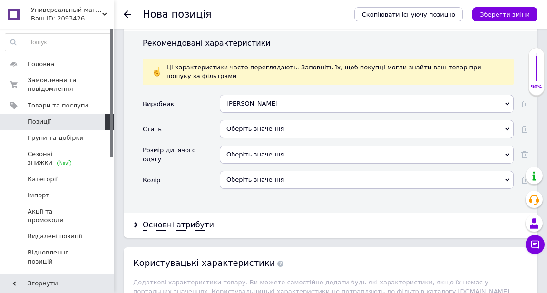
click at [274, 120] on div "Оберіть значення" at bounding box center [367, 129] width 294 height 18
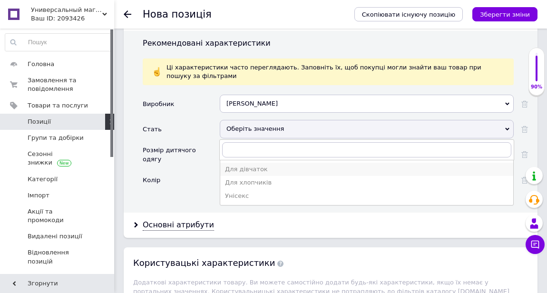
click at [250, 165] on div "Для дівчаток" at bounding box center [366, 169] width 283 height 9
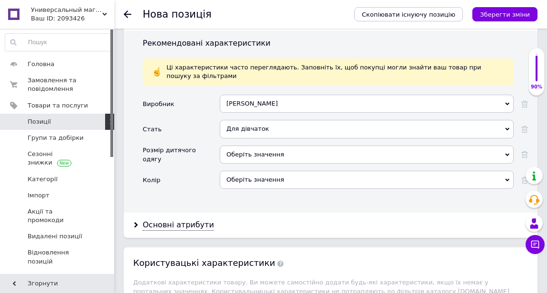
click at [247, 145] on div "Оберіть значення" at bounding box center [367, 154] width 294 height 18
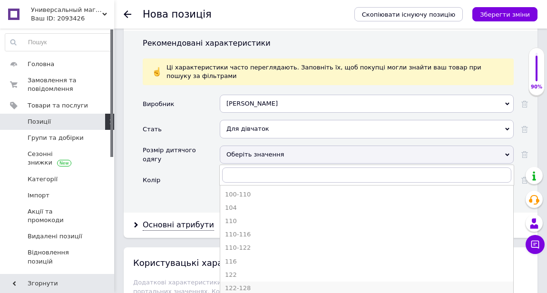
click at [248, 284] on div "122-128" at bounding box center [366, 288] width 283 height 9
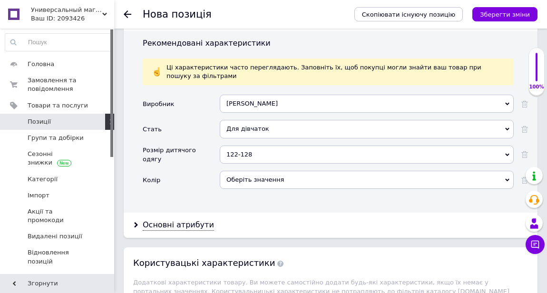
click at [273, 171] on div "Оберіть значення" at bounding box center [367, 180] width 294 height 18
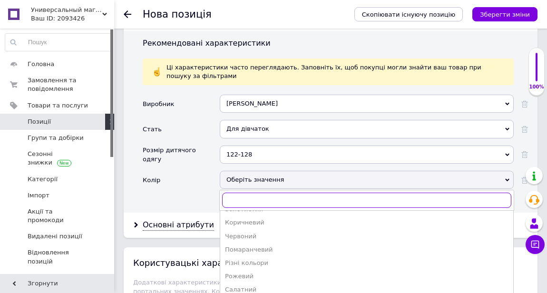
scroll to position [114, 0]
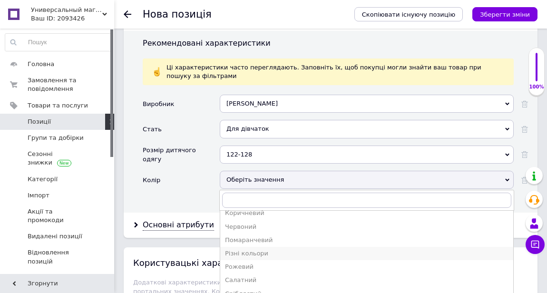
click at [253, 249] on div "Різні кольори" at bounding box center [366, 253] width 283 height 9
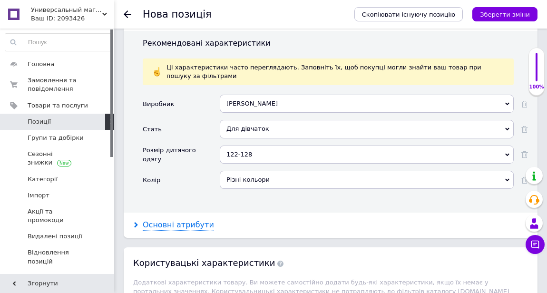
click at [149, 220] on div "Основні атрибути" at bounding box center [178, 225] width 71 height 11
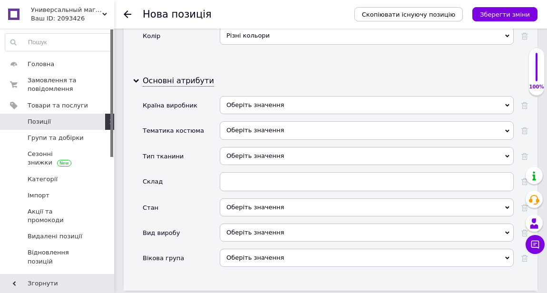
scroll to position [1575, 0]
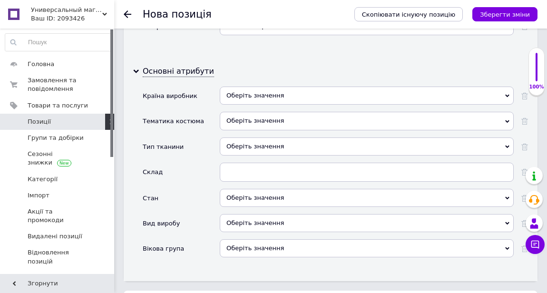
click at [264, 112] on div "Оберіть значення" at bounding box center [367, 121] width 294 height 18
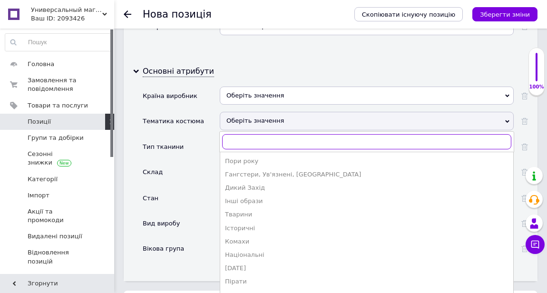
type input "d"
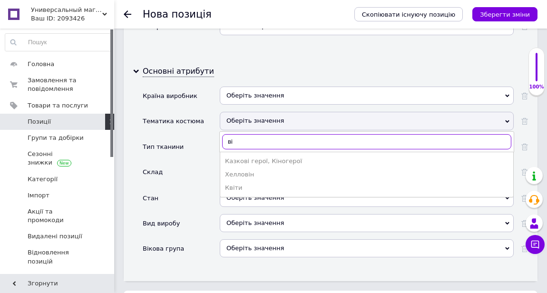
type input "в"
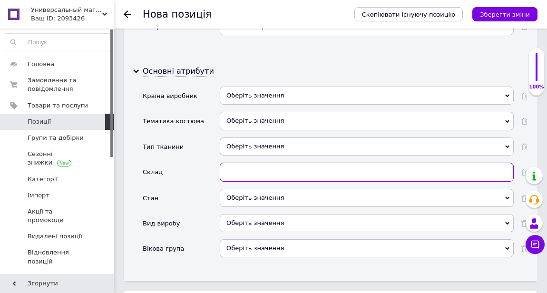
click at [316, 163] on input "text" at bounding box center [367, 172] width 294 height 19
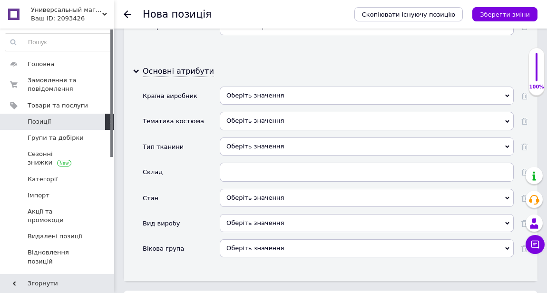
click at [307, 189] on div "Оберіть значення" at bounding box center [367, 198] width 294 height 18
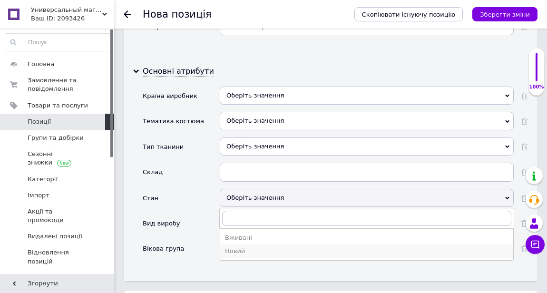
click at [241, 247] on div "Новий" at bounding box center [366, 251] width 283 height 9
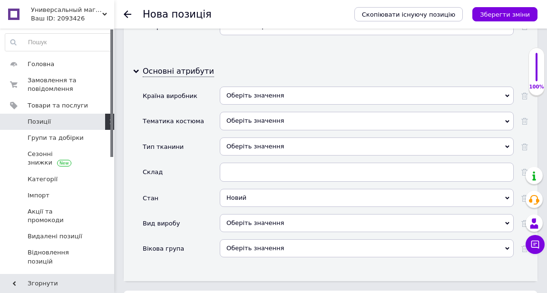
click at [249, 214] on div "Оберіть значення" at bounding box center [367, 223] width 294 height 18
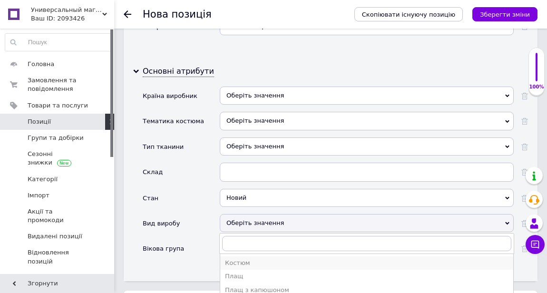
click at [239, 259] on div "Костюм" at bounding box center [366, 263] width 283 height 9
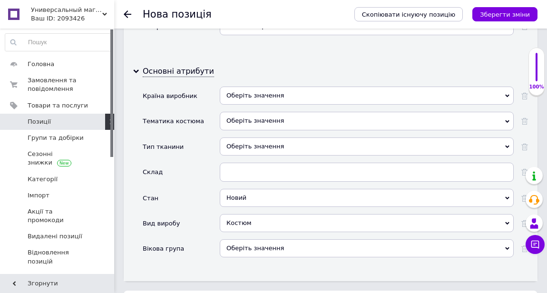
click at [238, 239] on div "Оберіть значення" at bounding box center [367, 248] width 294 height 18
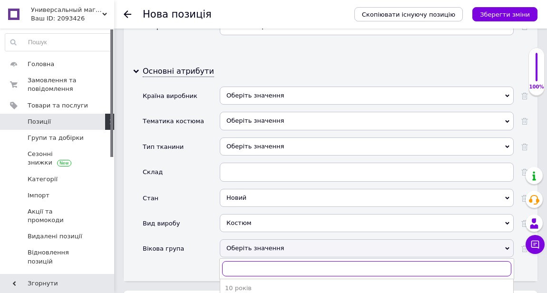
click at [233, 261] on input "text" at bounding box center [366, 268] width 289 height 15
type input "6"
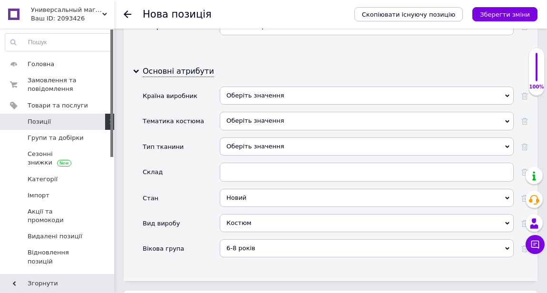
click at [300, 259] on div "Основні атрибути Країна виробник Оберіть значення Тематика костюма Оберіть знач…" at bounding box center [330, 170] width 413 height 222
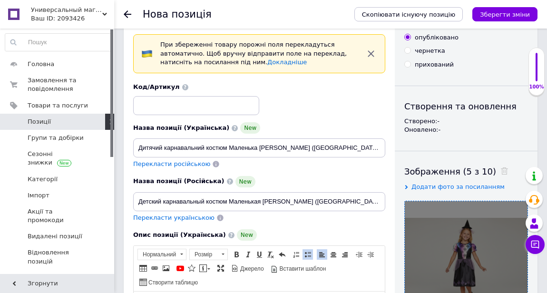
scroll to position [0, 0]
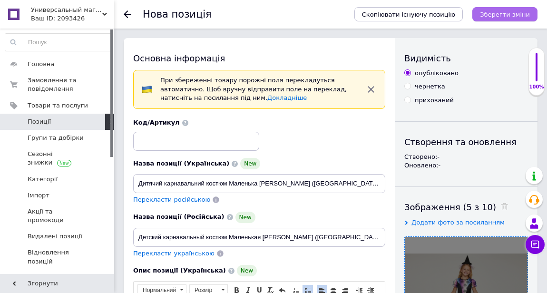
click at [501, 11] on icon "Зберегти зміни" at bounding box center [505, 14] width 50 height 7
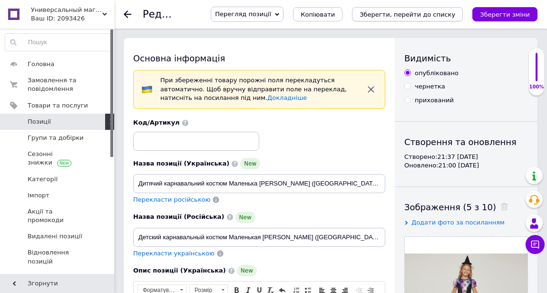
click at [388, 16] on icon "Зберегти, перейти до списку" at bounding box center [407, 14] width 96 height 7
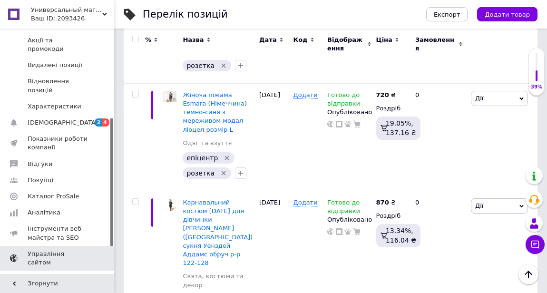
scroll to position [172, 0]
drag, startPoint x: 113, startPoint y: 150, endPoint x: 114, endPoint y: 239, distance: 88.9
click at [114, 239] on div "Головна Замовлення та повідомлення 0 0 Товари та послуги Позиції Групи та добір…" at bounding box center [57, 151] width 114 height 245
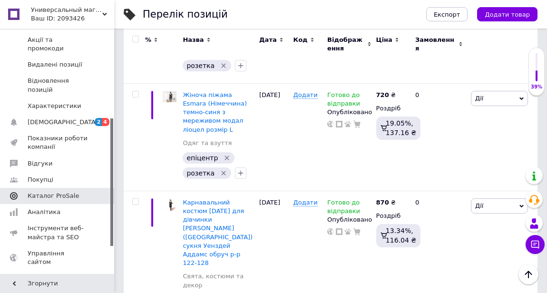
click at [73, 192] on span "Каталог ProSale" at bounding box center [53, 196] width 51 height 9
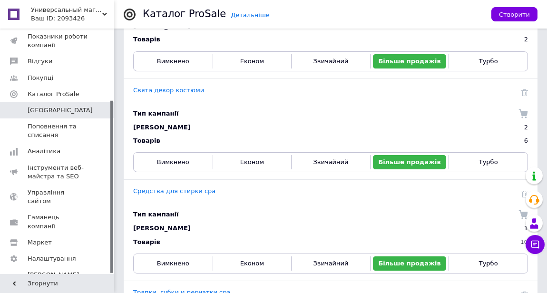
scroll to position [1310, 0]
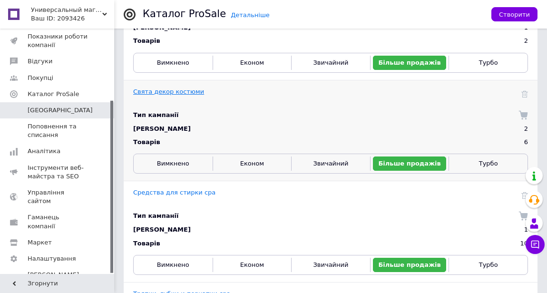
click at [184, 88] on link "Свята декор костюми" at bounding box center [168, 91] width 71 height 7
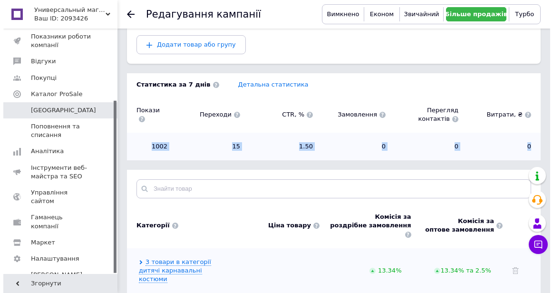
scroll to position [166, 0]
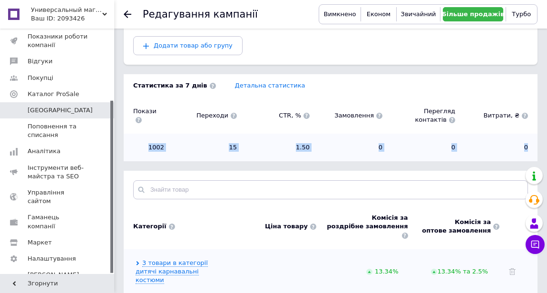
drag, startPoint x: 553, startPoint y: 149, endPoint x: 542, endPoint y: 122, distance: 28.8
click at [542, 122] on html "Универсальный магазин качественного ассортимента «УМКА» Ваш ID: 2093426 Сайт Ун…" at bounding box center [273, 98] width 547 height 529
click at [218, 42] on span "Додати товар або групу" at bounding box center [193, 45] width 79 height 7
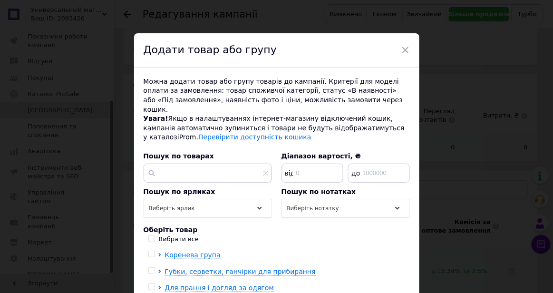
click at [408, 148] on div "Можна додати товар або групу товарів до кампанії. Критерії для моделі оплати за…" at bounding box center [276, 251] width 285 height 368
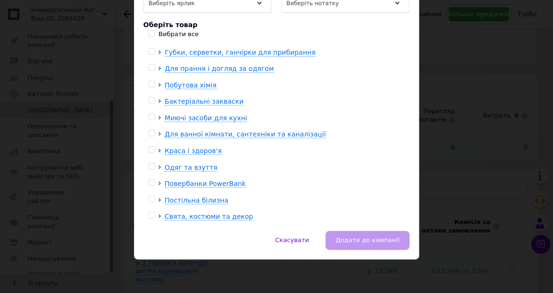
scroll to position [42, 0]
click at [160, 213] on div at bounding box center [161, 217] width 7 height 10
click at [158, 215] on icon at bounding box center [159, 216] width 2 height 4
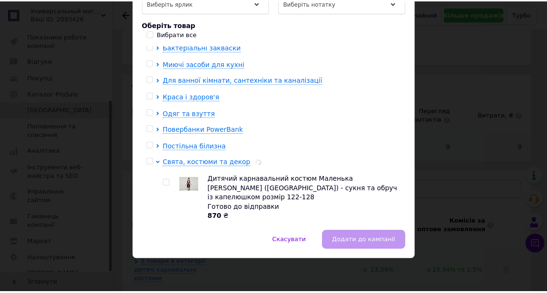
scroll to position [107, 0]
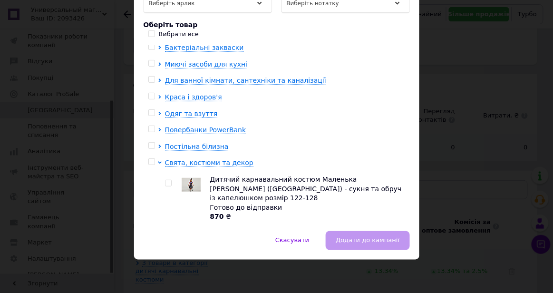
click at [167, 180] on input "checkbox" at bounding box center [168, 183] width 6 height 6
checkbox input "true"
click at [363, 240] on span "Додати до кампанії" at bounding box center [368, 240] width 64 height 7
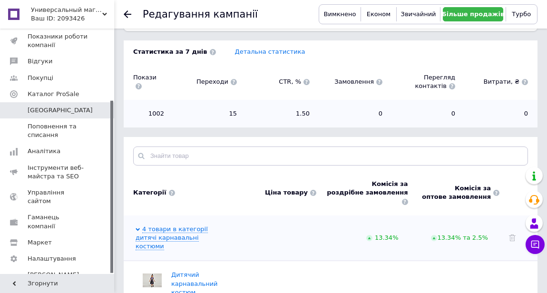
scroll to position [199, 0]
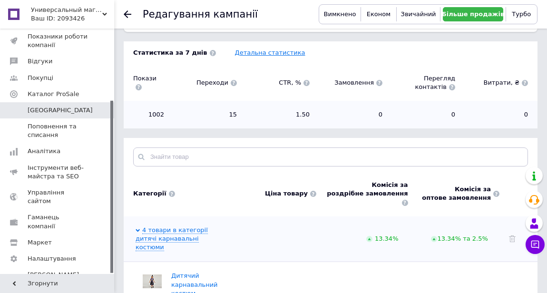
click at [255, 49] on link "Детальна статистика" at bounding box center [270, 52] width 70 height 7
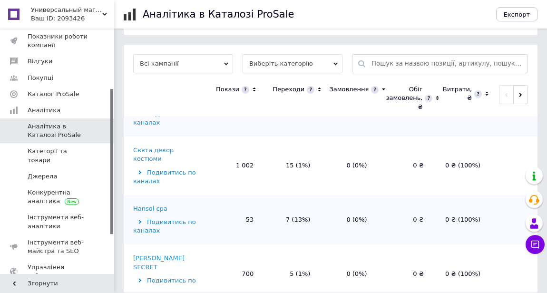
scroll to position [441, 0]
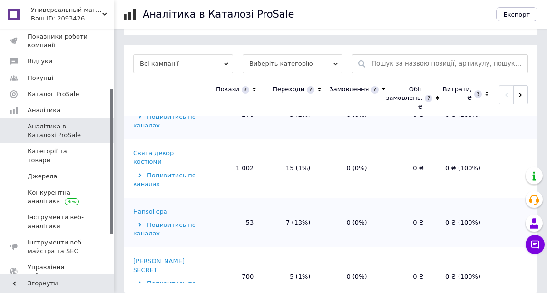
click at [158, 149] on div "Свята декор костюми" at bounding box center [168, 157] width 71 height 17
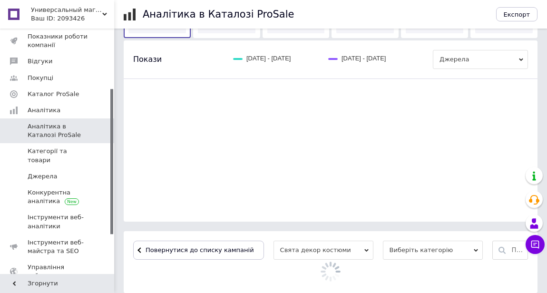
scroll to position [308, 0]
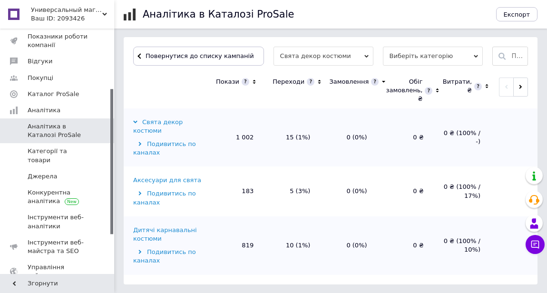
click at [167, 180] on div "Аксесуари для свята" at bounding box center [167, 180] width 68 height 9
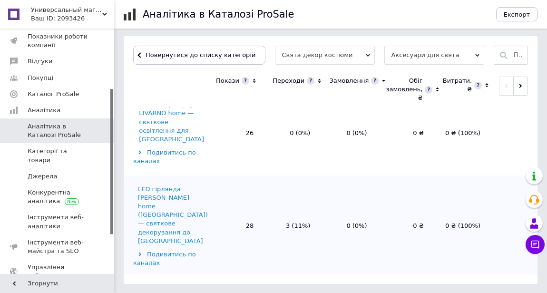
scroll to position [0, 0]
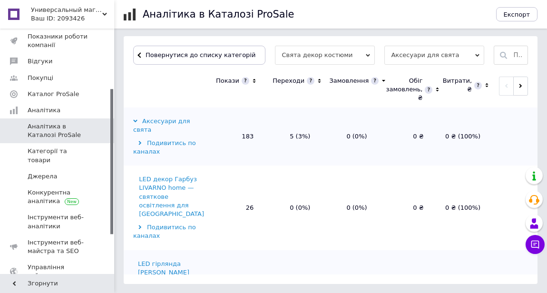
drag, startPoint x: 537, startPoint y: 136, endPoint x: 528, endPoint y: 100, distance: 37.1
click at [528, 100] on div "Покази Переходи Замовлення Обіг замовлень, ₴ Витрати, ₴ Аксесуари для свята Под…" at bounding box center [330, 173] width 413 height 202
click at [202, 52] on span "Повернутися до списку категорій" at bounding box center [199, 54] width 112 height 7
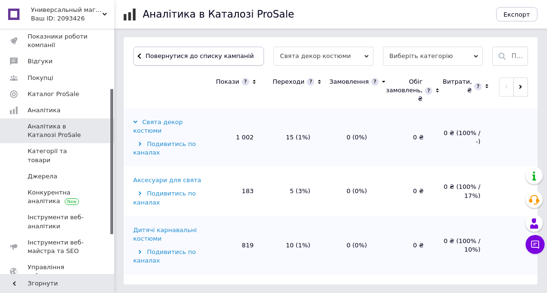
scroll to position [308, 0]
click at [169, 228] on div "Дитячі карнавальні костюми" at bounding box center [168, 234] width 71 height 17
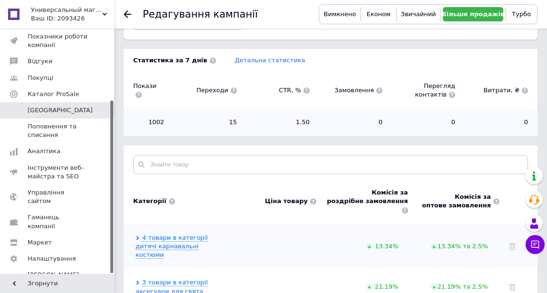
scroll to position [212, 0]
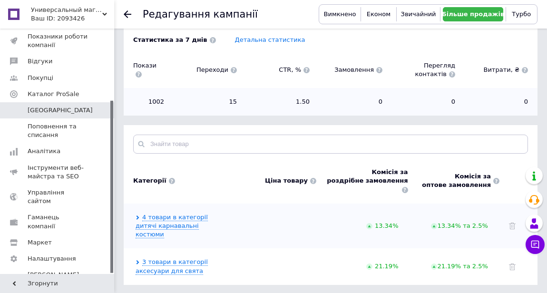
click at [182, 213] on span "4 товари в категорії дитячі карнавальні костюми" at bounding box center [178, 226] width 87 height 26
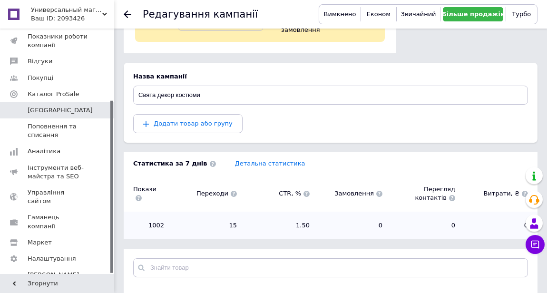
scroll to position [89, 0]
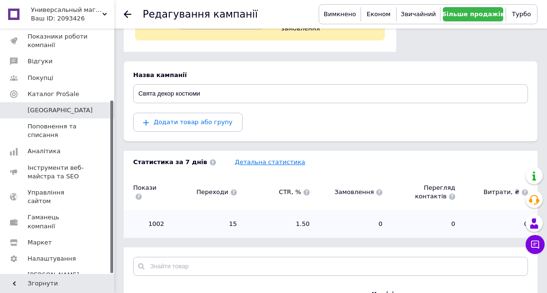
click at [277, 158] on link "Детальна статистика" at bounding box center [270, 161] width 70 height 7
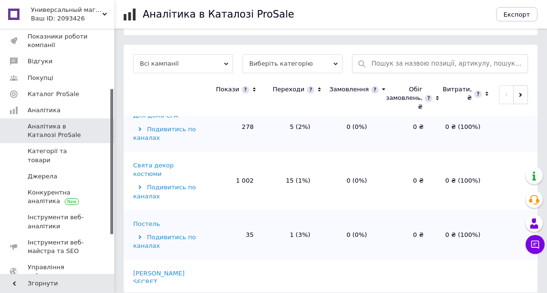
scroll to position [416, 0]
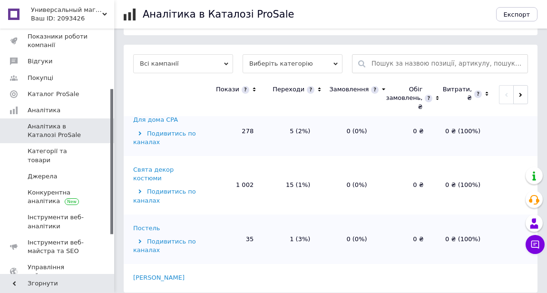
click at [165, 165] on div "Свята декор костюми" at bounding box center [168, 173] width 71 height 17
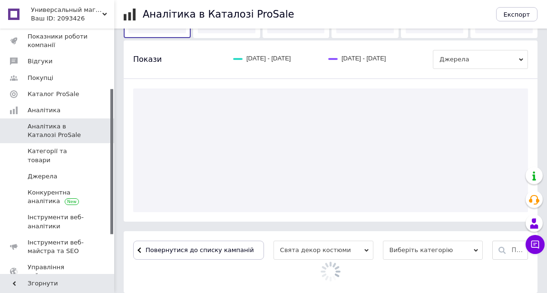
scroll to position [308, 0]
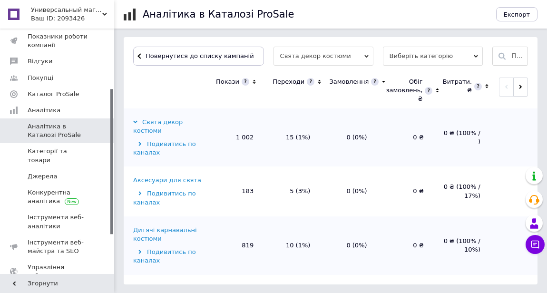
click at [153, 230] on div "Дитячі карнавальні костюми" at bounding box center [168, 234] width 71 height 17
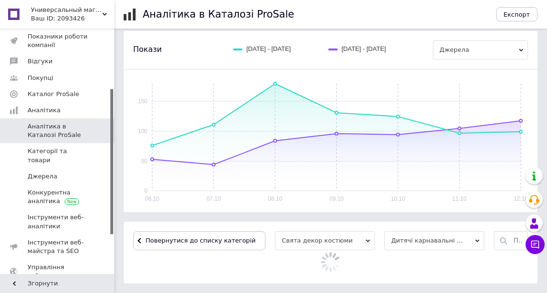
scroll to position [309, 0]
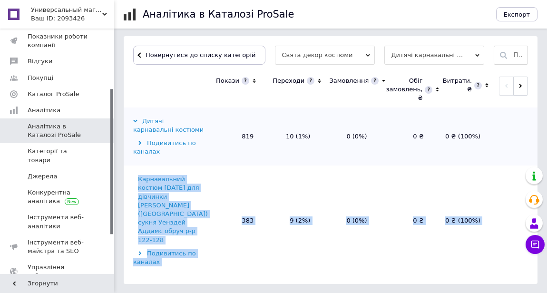
drag, startPoint x: 534, startPoint y: 131, endPoint x: 541, endPoint y: 166, distance: 35.9
click at [525, 123] on td at bounding box center [514, 136] width 48 height 58
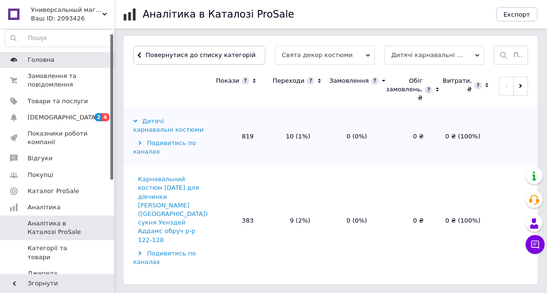
scroll to position [0, 0]
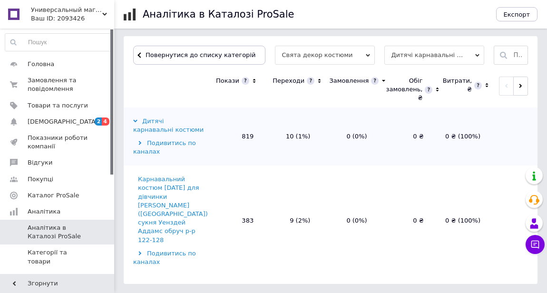
drag, startPoint x: 111, startPoint y: 131, endPoint x: 102, endPoint y: 49, distance: 82.7
click at [102, 49] on div "Головна Замовлення та повідомлення 0 0 Товари та послуги Сповіщення 2 4 Показни…" at bounding box center [57, 151] width 114 height 245
click at [40, 61] on span "Головна" at bounding box center [41, 64] width 27 height 9
